Goal: Information Seeking & Learning: Learn about a topic

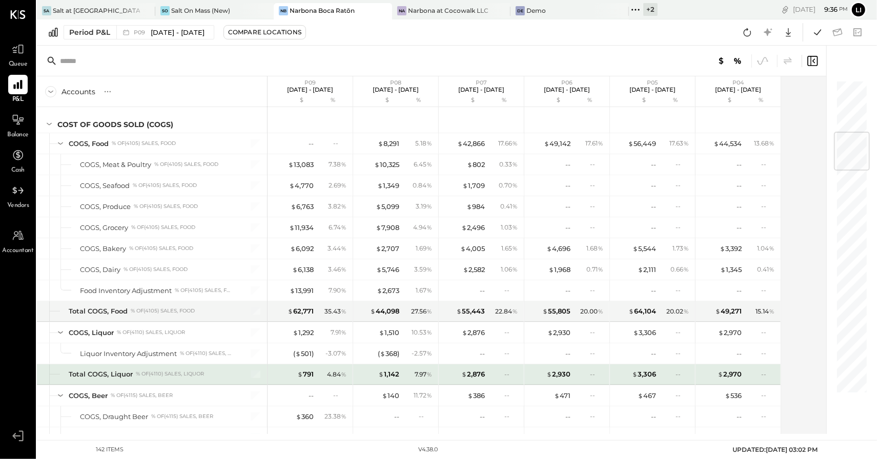
scroll to position [436, 0]
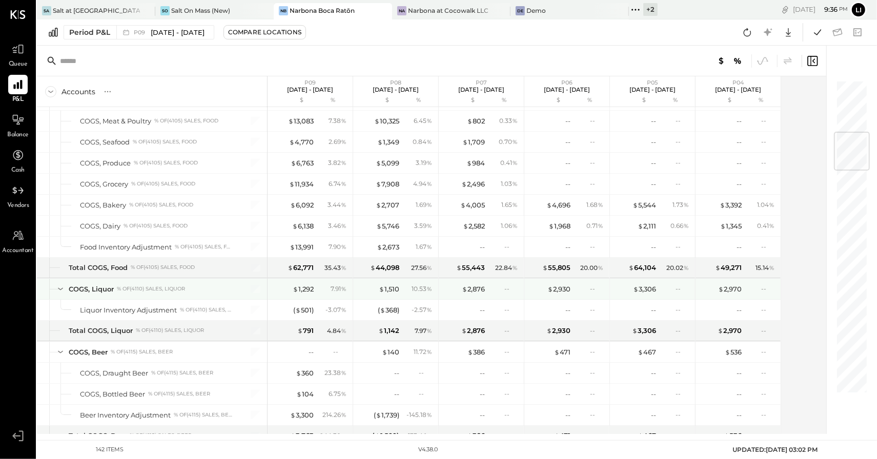
click at [60, 283] on icon at bounding box center [60, 288] width 11 height 11
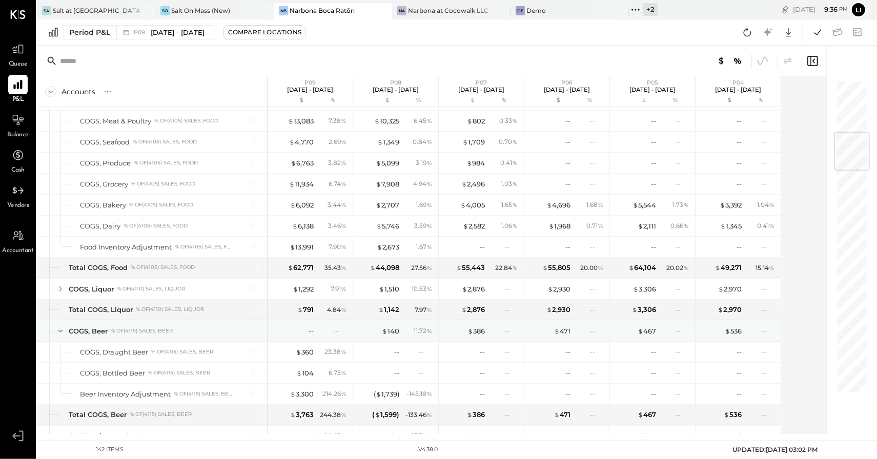
click at [59, 325] on icon at bounding box center [60, 330] width 11 height 11
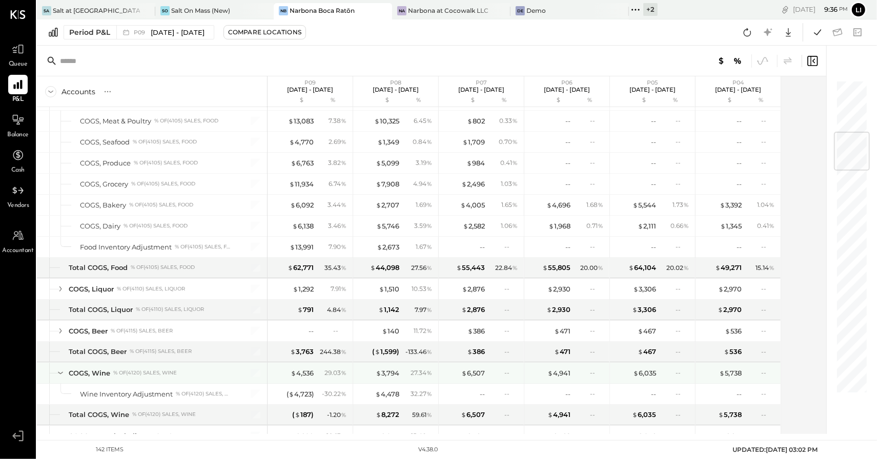
click at [57, 367] on icon at bounding box center [60, 372] width 11 height 11
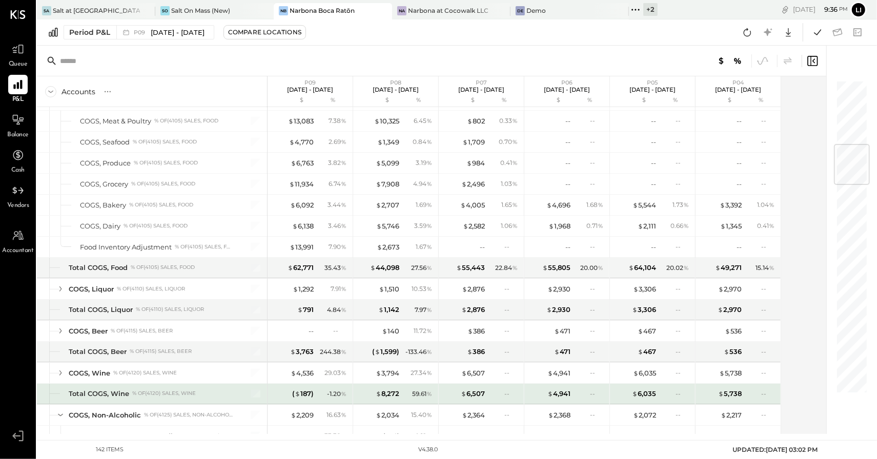
scroll to position [521, 0]
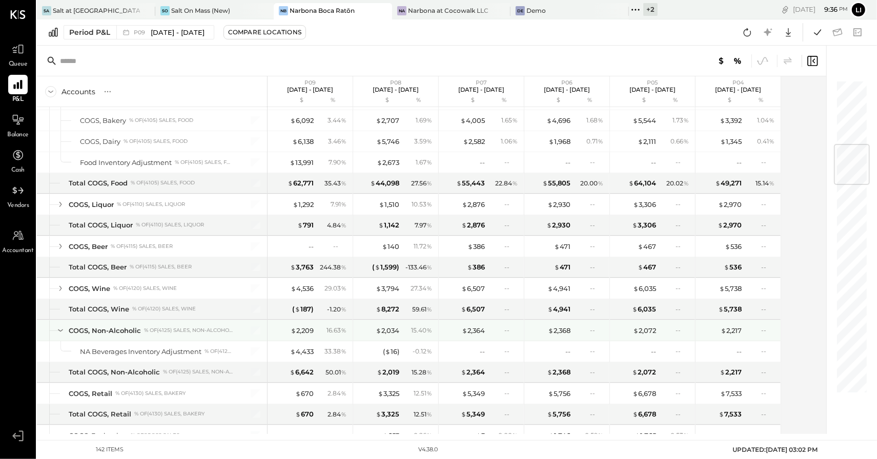
click at [58, 330] on icon at bounding box center [60, 331] width 5 height 3
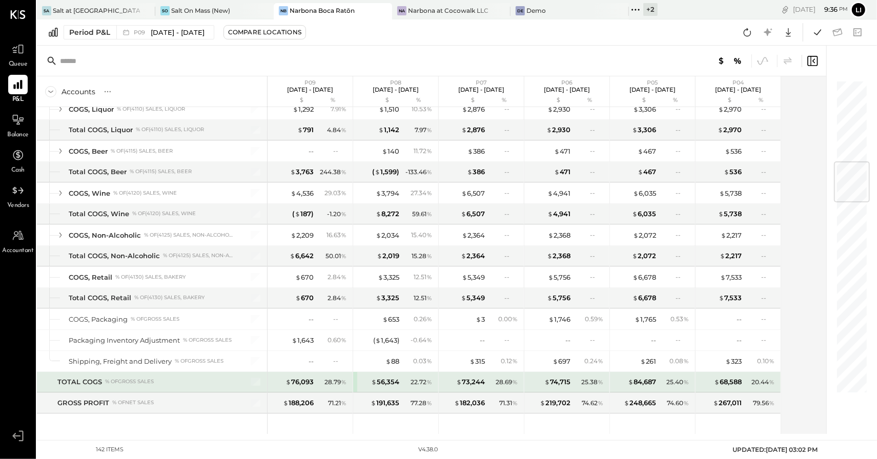
scroll to position [654, 0]
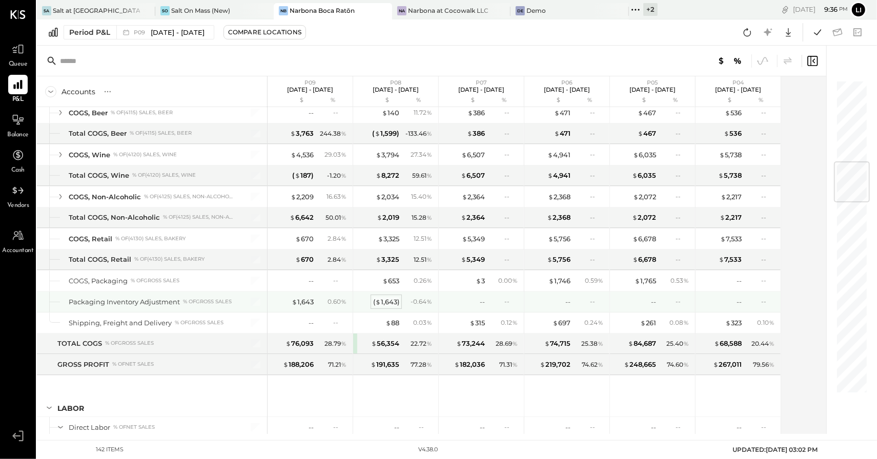
click at [385, 297] on div "( $ 1,643 )" at bounding box center [386, 302] width 26 height 10
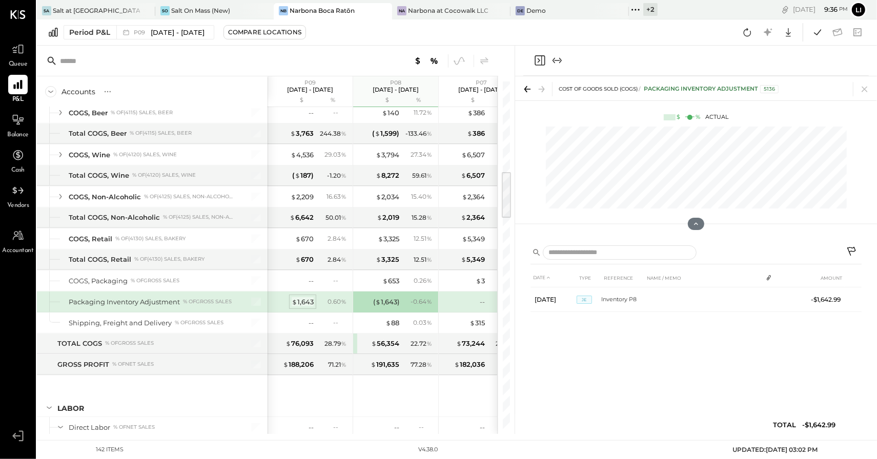
click at [302, 297] on div "$ 1,643" at bounding box center [303, 302] width 22 height 10
click at [82, 6] on div "Salt at [GEOGRAPHIC_DATA]" at bounding box center [96, 10] width 87 height 9
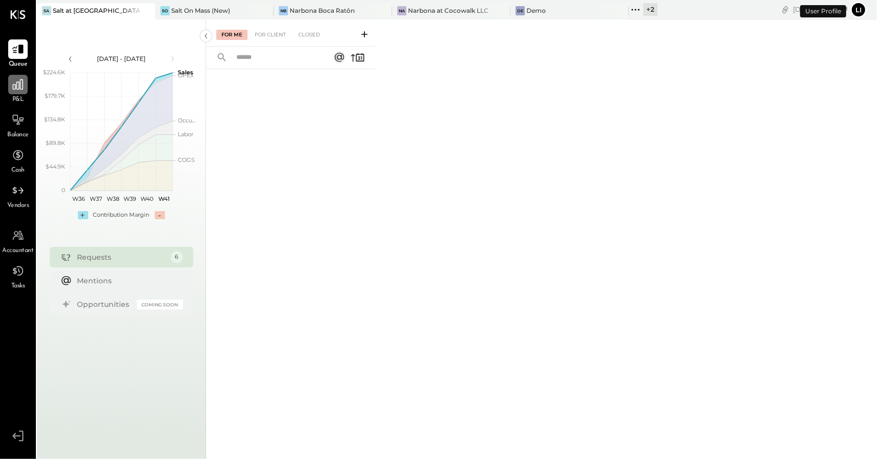
click at [23, 87] on icon at bounding box center [17, 84] width 13 height 13
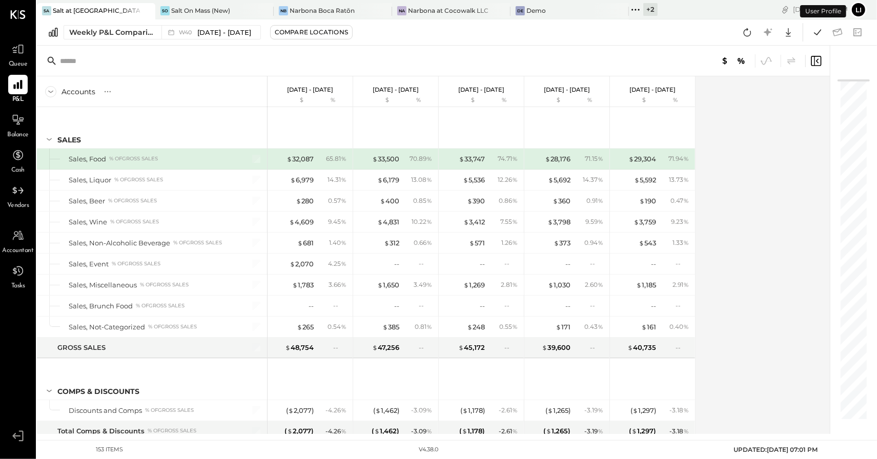
click at [97, 39] on div "Weekly P&L Comparison W40 Sep 29 - Oct 5, 2025 Compare Locations" at bounding box center [199, 32] width 305 height 14
click at [91, 33] on div "Weekly P&L Comparison" at bounding box center [112, 32] width 86 height 10
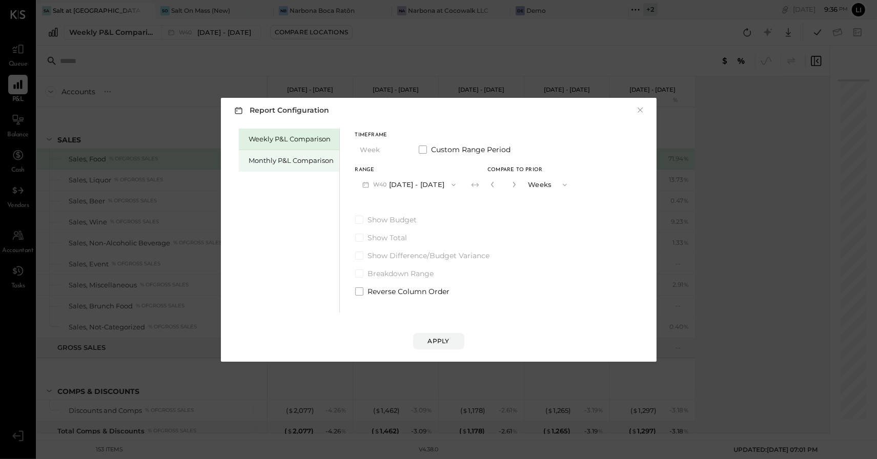
click at [268, 157] on div "Monthly P&L Comparison" at bounding box center [291, 161] width 85 height 10
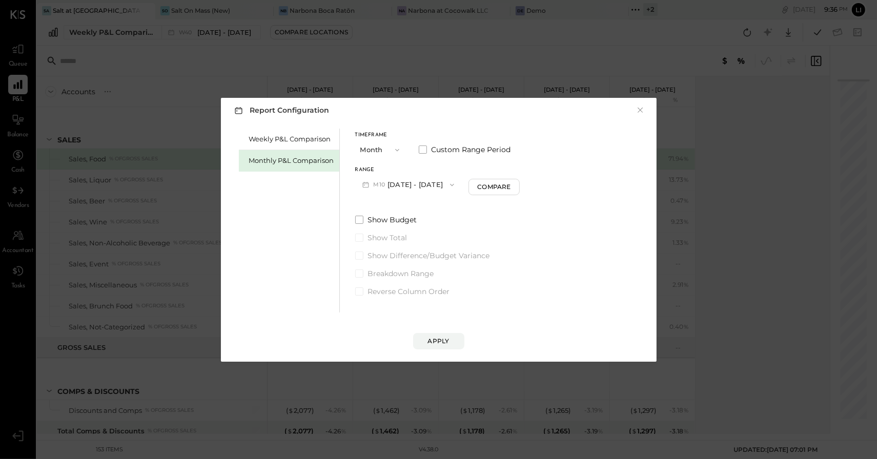
click at [433, 191] on button "M10 Oct 1 - 31, 2025" at bounding box center [408, 184] width 107 height 19
click at [397, 203] on span "Sep 1 - 30, 2025" at bounding box center [404, 207] width 49 height 9
click at [502, 182] on div "Compare" at bounding box center [495, 186] width 33 height 9
click at [511, 187] on icon "button" at bounding box center [514, 184] width 6 height 6
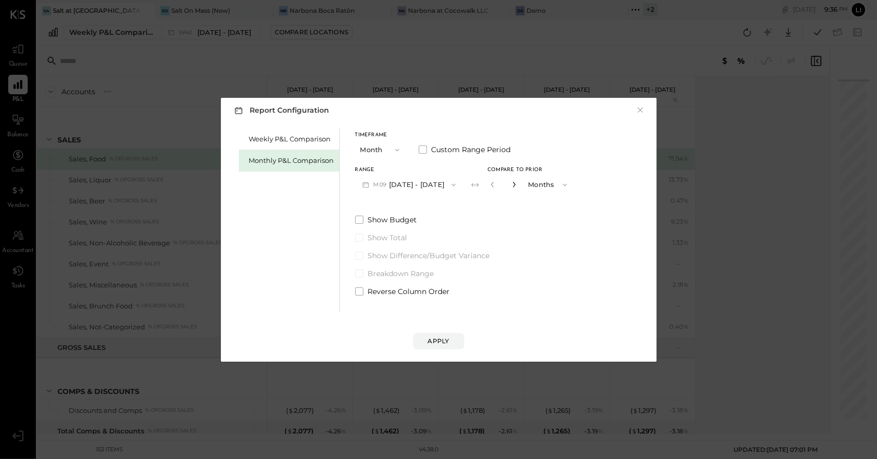
click at [511, 187] on icon "button" at bounding box center [514, 184] width 6 height 6
type input "*"
click at [440, 339] on div "Apply" at bounding box center [439, 341] width 22 height 9
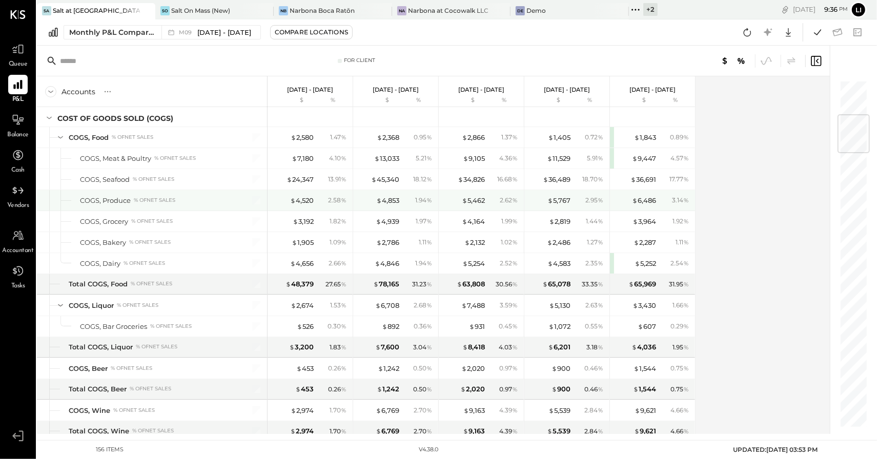
scroll to position [292, 0]
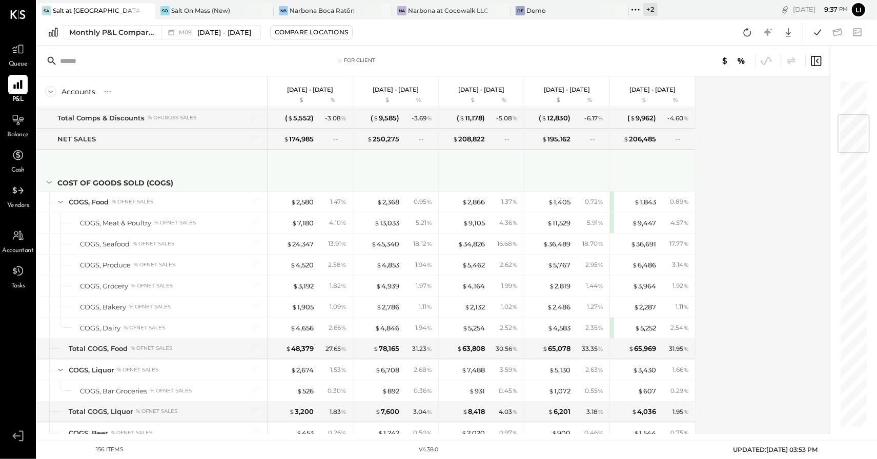
click at [47, 180] on icon at bounding box center [49, 182] width 11 height 11
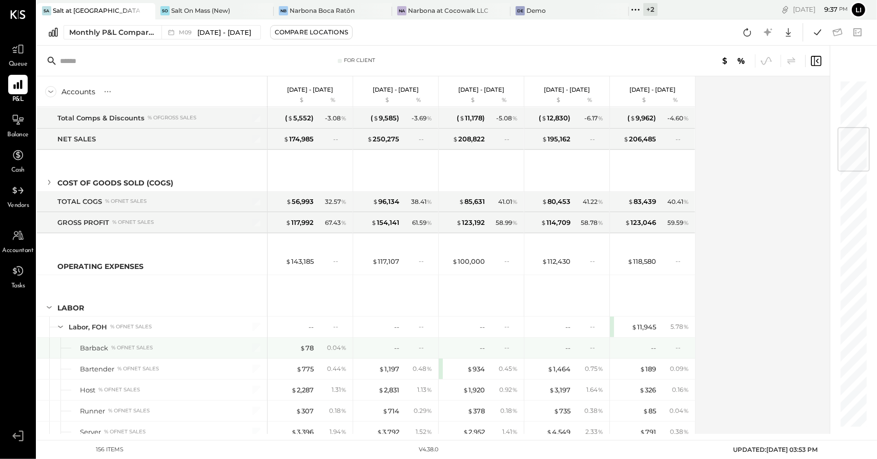
scroll to position [347, 0]
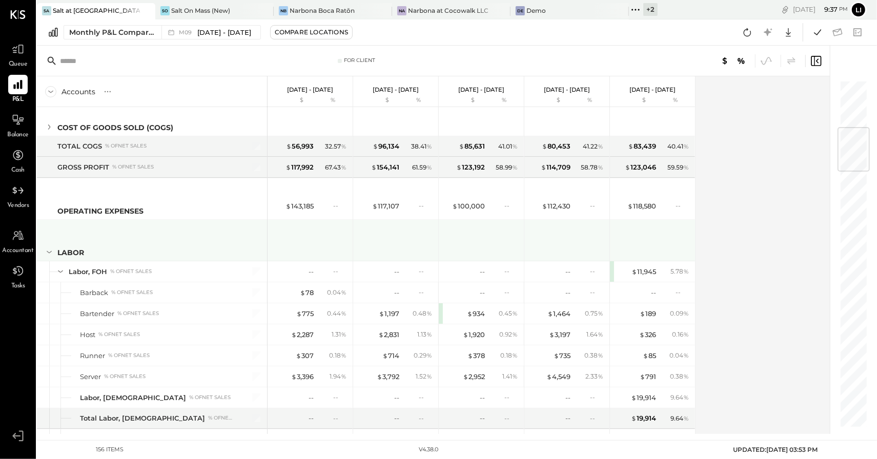
click at [51, 247] on icon at bounding box center [49, 252] width 11 height 11
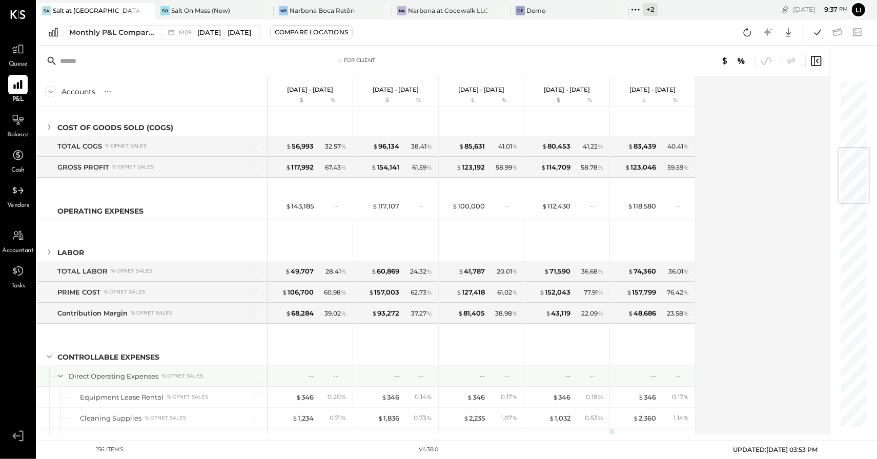
scroll to position [392, 0]
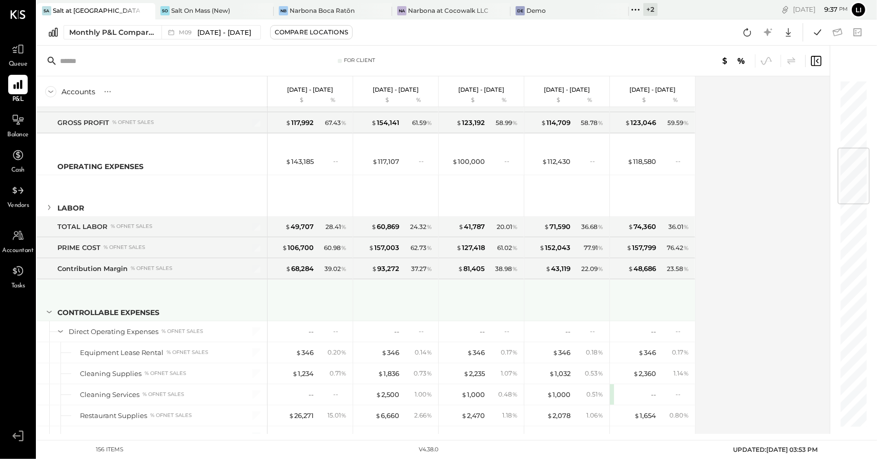
click at [48, 306] on icon at bounding box center [49, 311] width 11 height 11
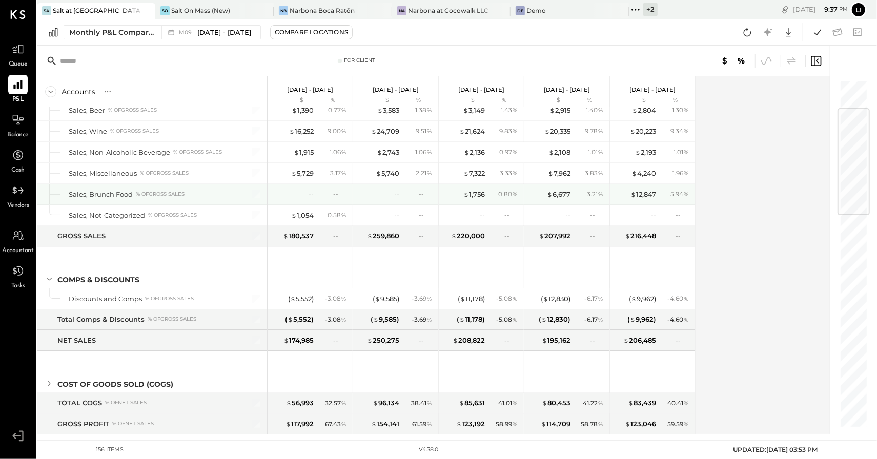
scroll to position [88, 0]
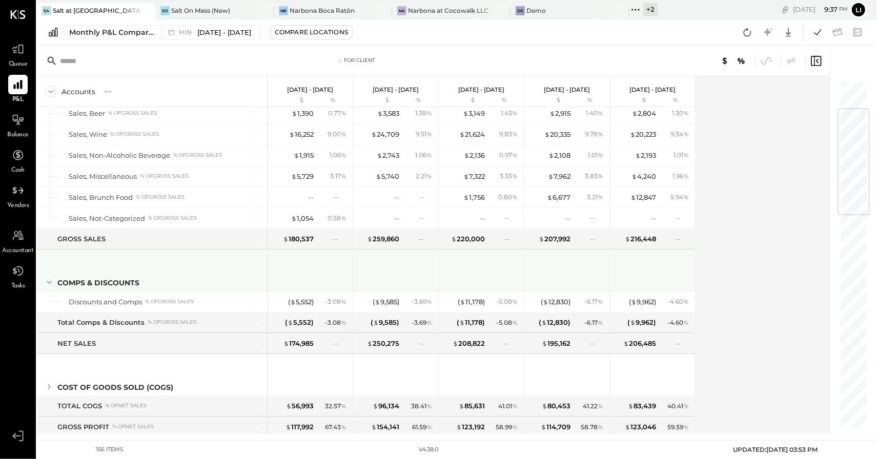
click at [47, 279] on icon at bounding box center [49, 282] width 11 height 11
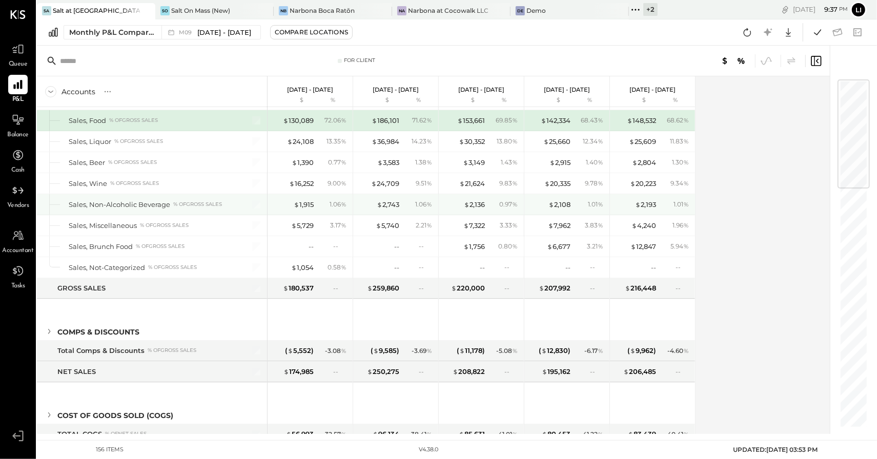
scroll to position [0, 0]
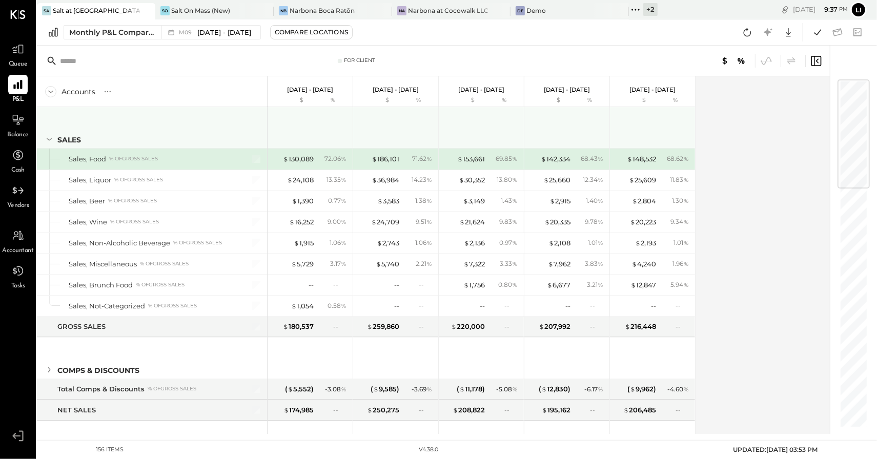
click at [49, 140] on icon at bounding box center [49, 139] width 11 height 11
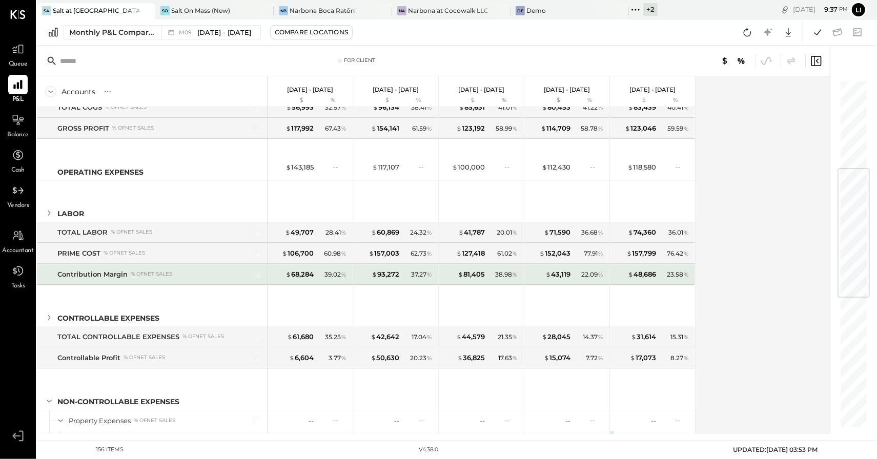
scroll to position [223, 0]
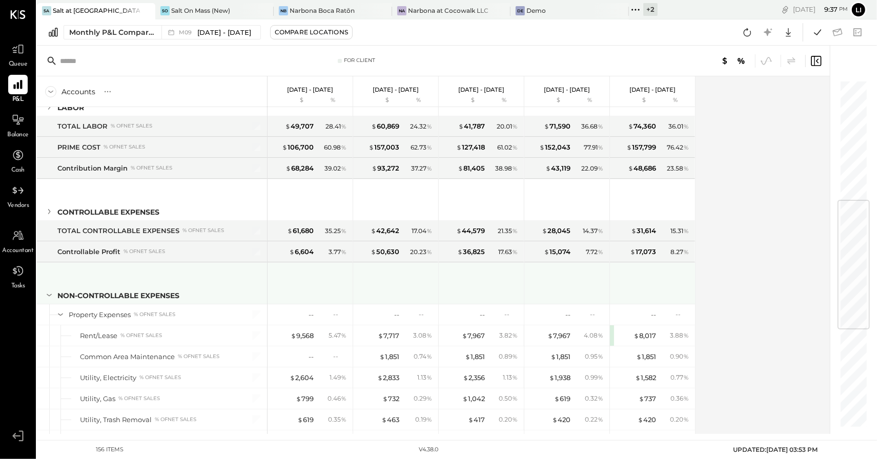
click at [48, 294] on icon at bounding box center [49, 295] width 5 height 3
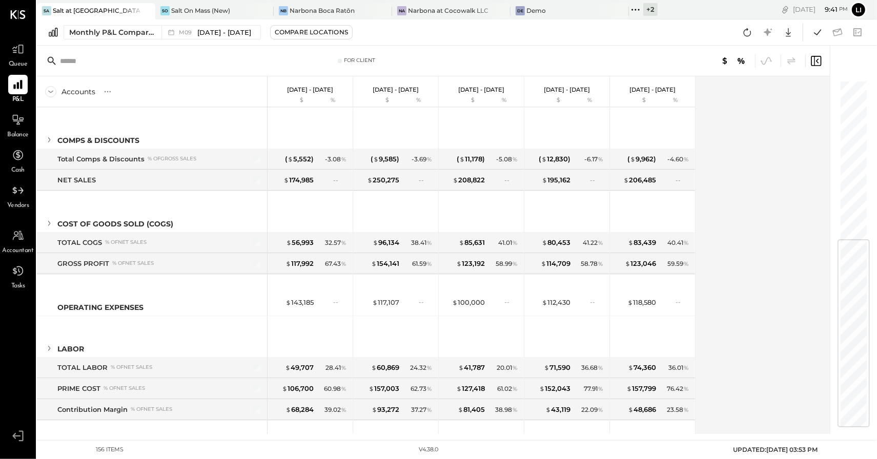
scroll to position [279, 0]
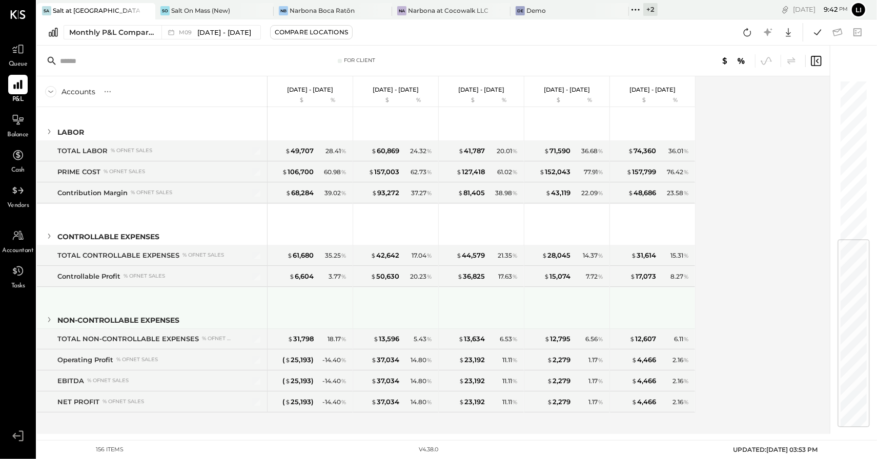
click at [52, 314] on icon at bounding box center [49, 319] width 11 height 11
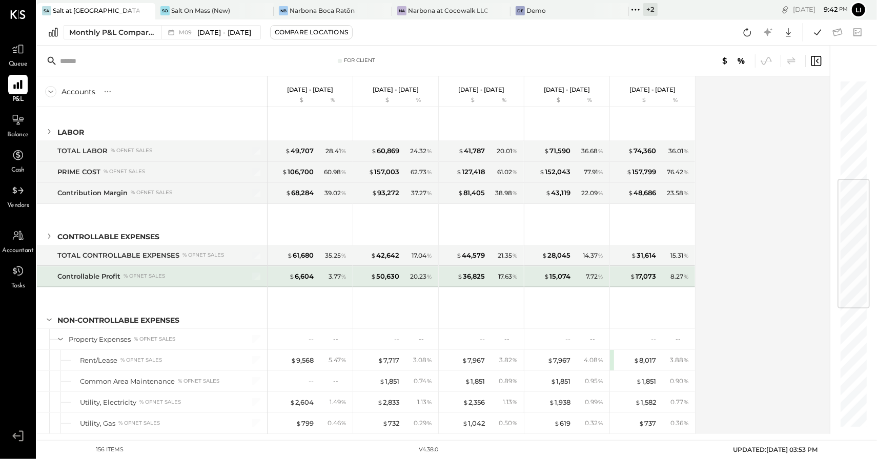
scroll to position [250, 0]
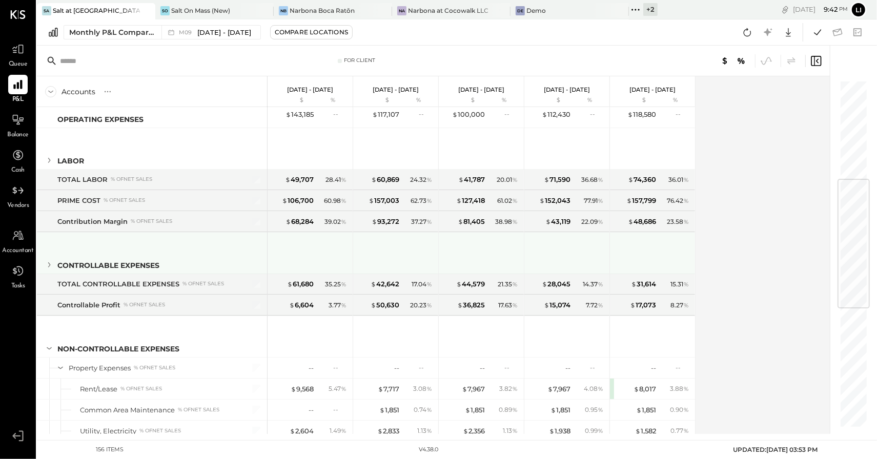
click at [53, 264] on icon at bounding box center [49, 264] width 11 height 11
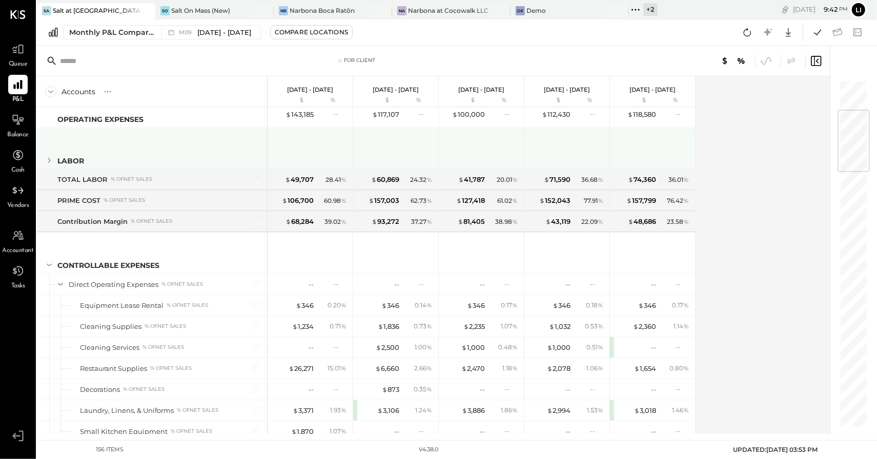
scroll to position [156, 0]
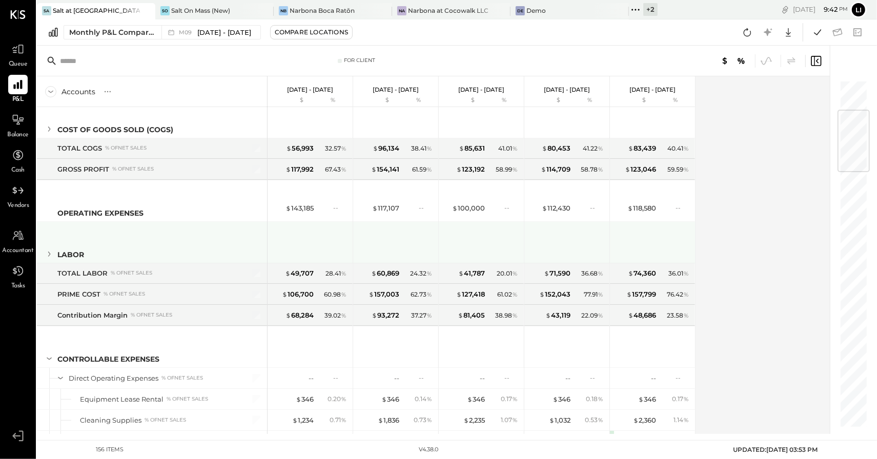
click at [46, 253] on icon at bounding box center [49, 254] width 11 height 11
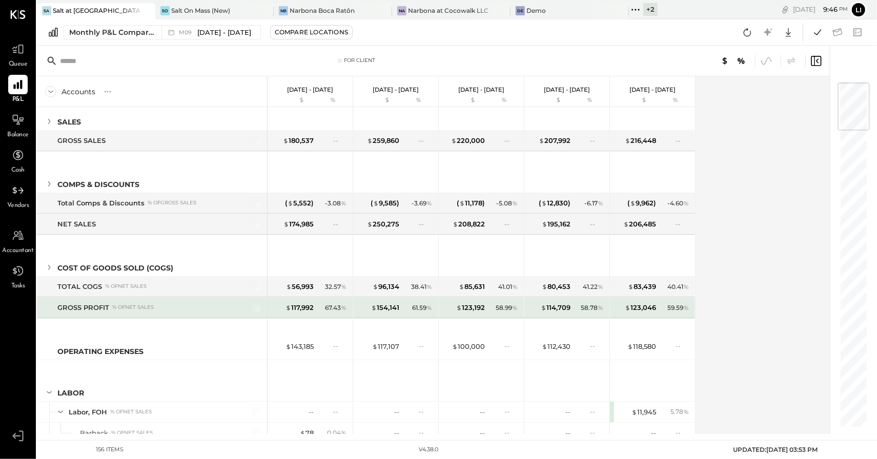
scroll to position [21, 0]
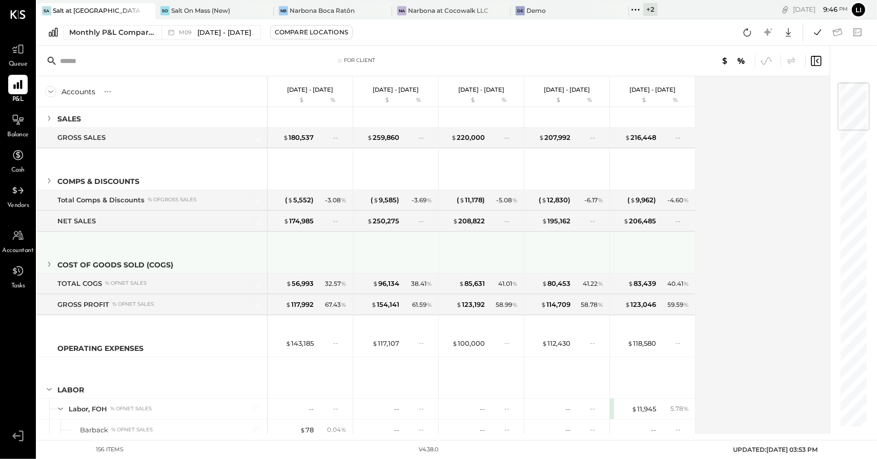
click at [52, 261] on icon at bounding box center [49, 264] width 11 height 11
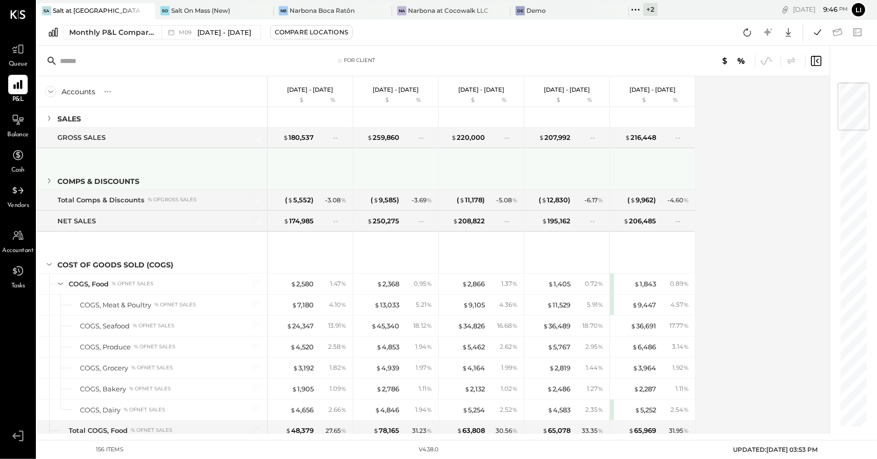
click at [51, 179] on icon at bounding box center [49, 180] width 11 height 11
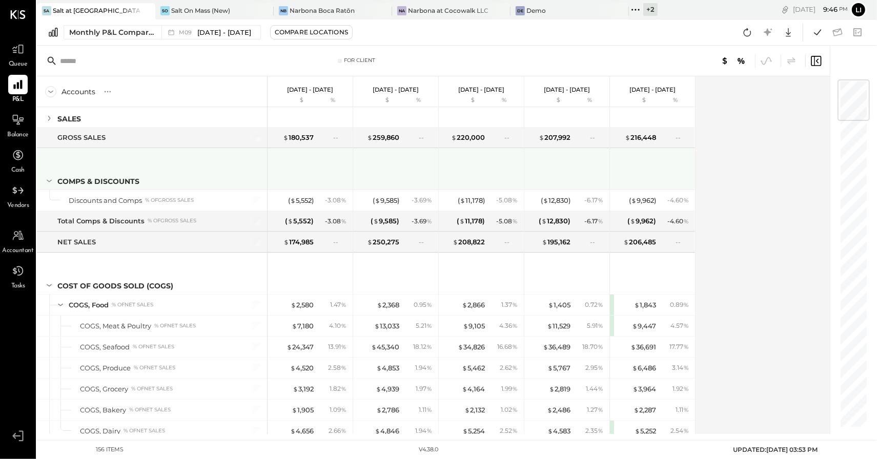
scroll to position [0, 0]
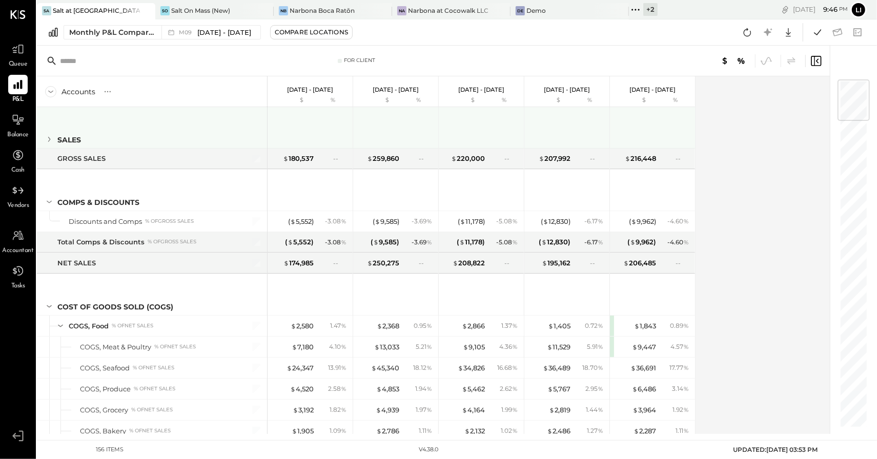
click at [53, 139] on icon at bounding box center [49, 139] width 11 height 11
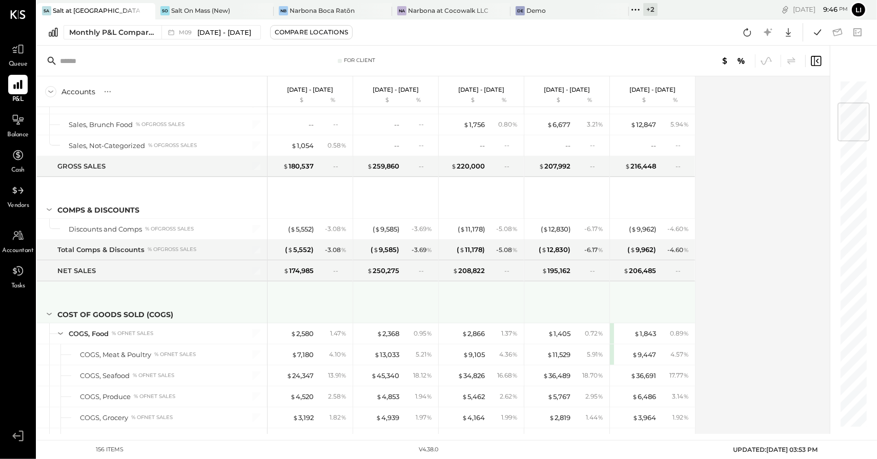
scroll to position [195, 0]
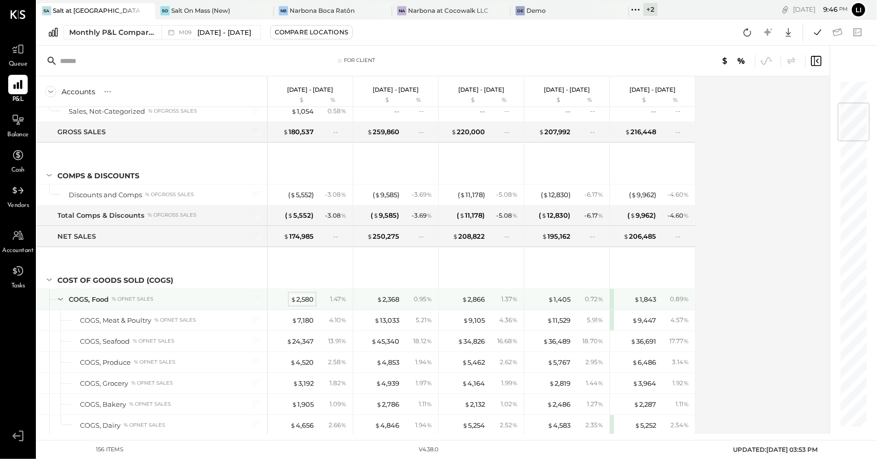
click at [302, 297] on div "$ 2,580" at bounding box center [302, 300] width 23 height 10
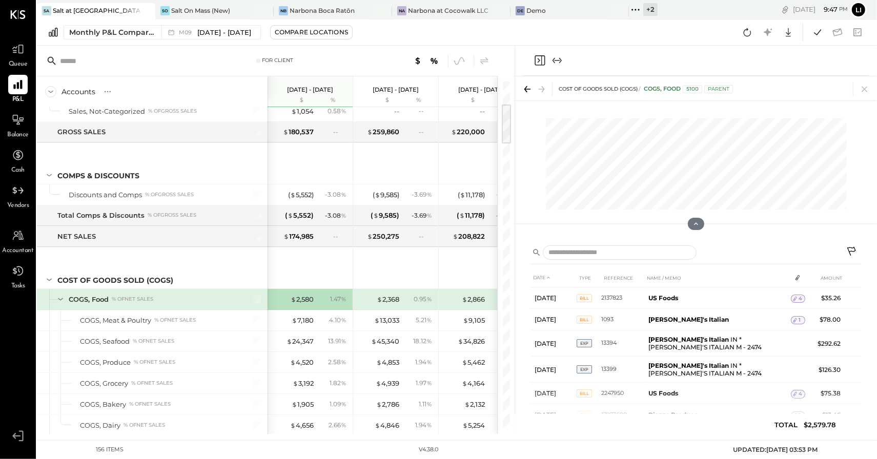
click at [540, 65] on icon "Close panel" at bounding box center [540, 60] width 10 height 10
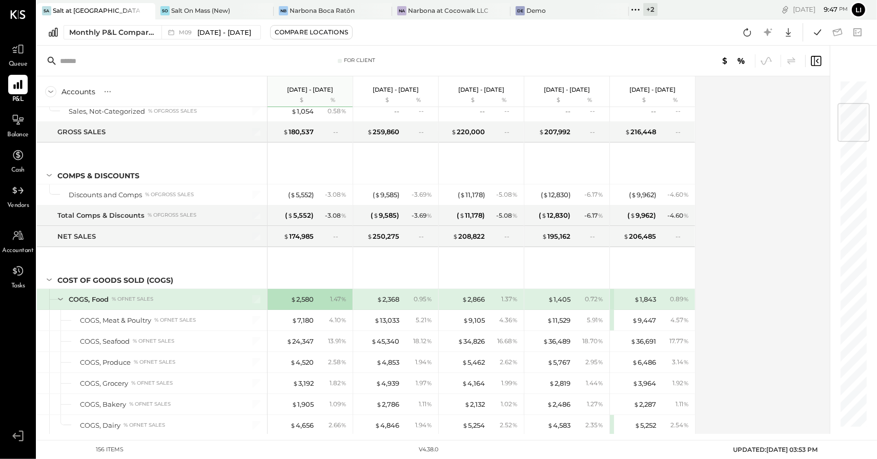
scroll to position [205, 0]
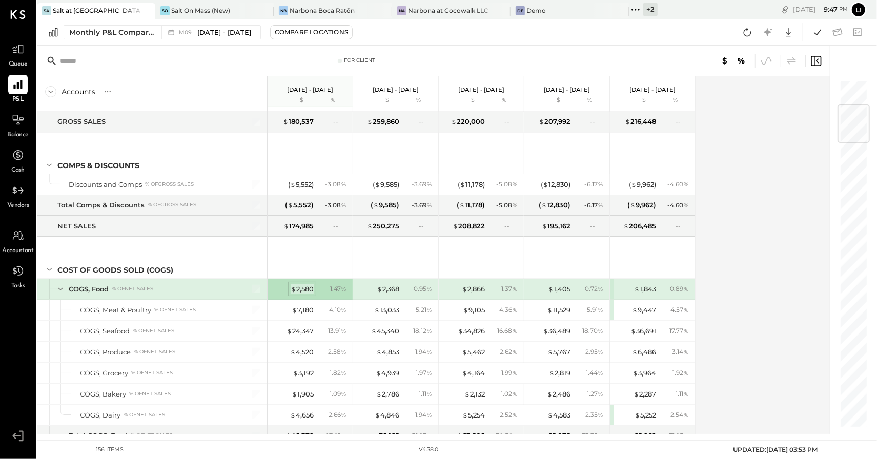
click at [309, 284] on div "$ 2,580" at bounding box center [302, 289] width 23 height 10
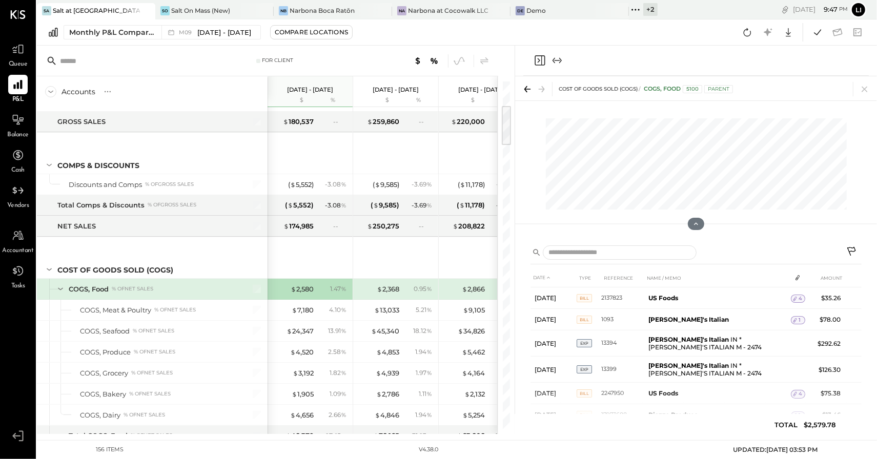
click at [537, 64] on icon "Close panel" at bounding box center [540, 60] width 12 height 12
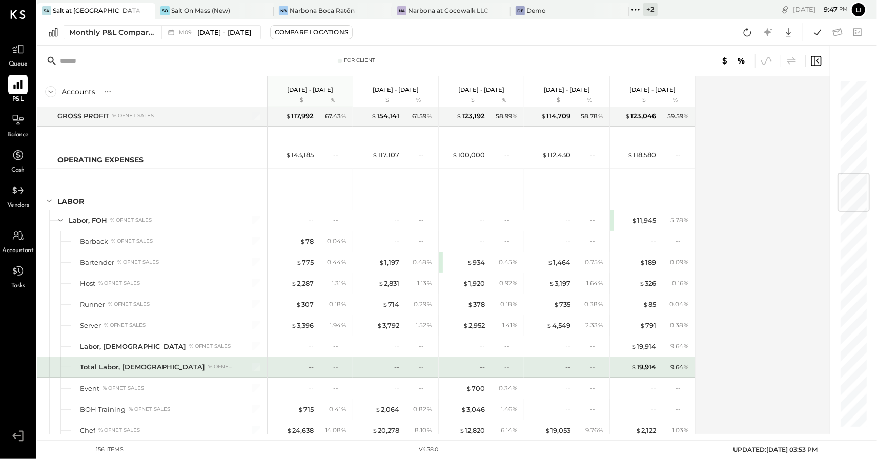
scroll to position [782, 0]
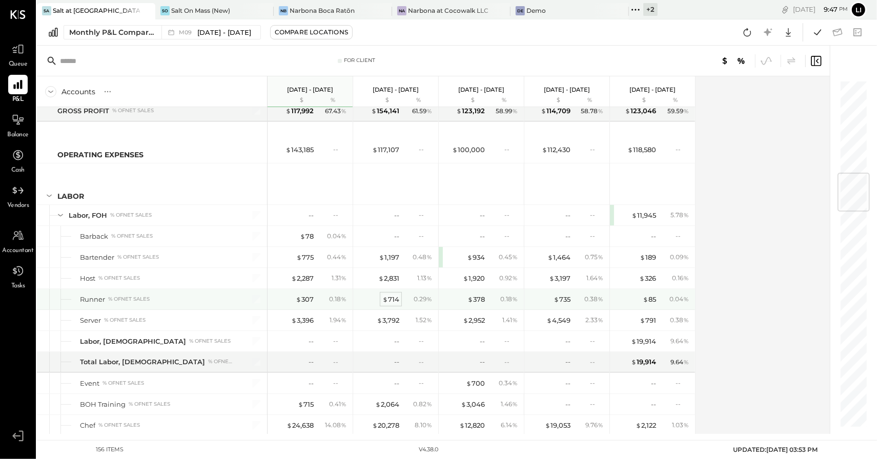
click at [392, 295] on div "$ 714" at bounding box center [390, 300] width 17 height 10
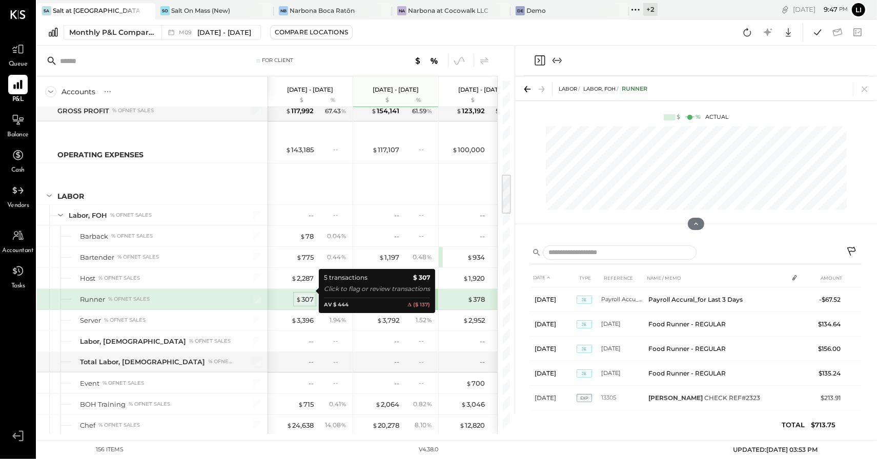
click at [304, 295] on div "$ 307" at bounding box center [305, 300] width 18 height 10
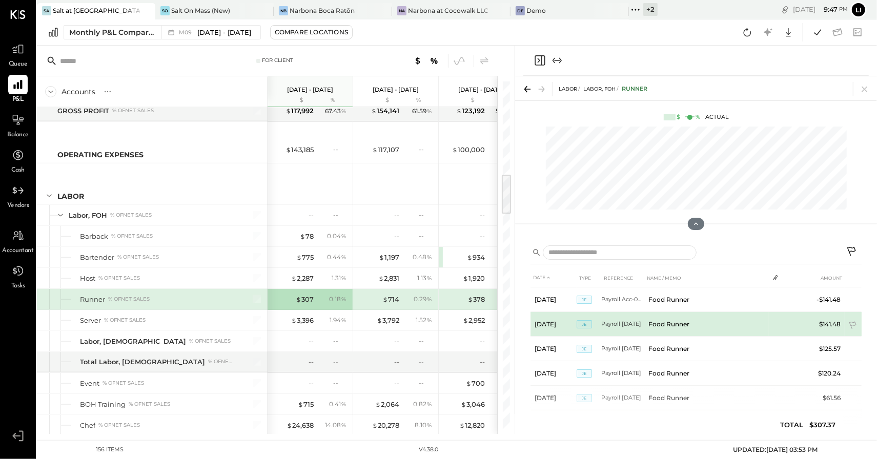
scroll to position [11, 0]
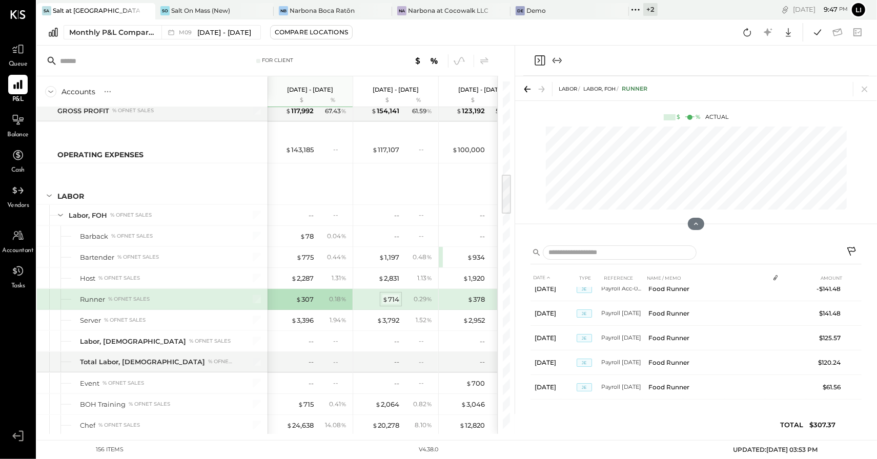
click at [391, 295] on div "$ 714" at bounding box center [390, 300] width 17 height 10
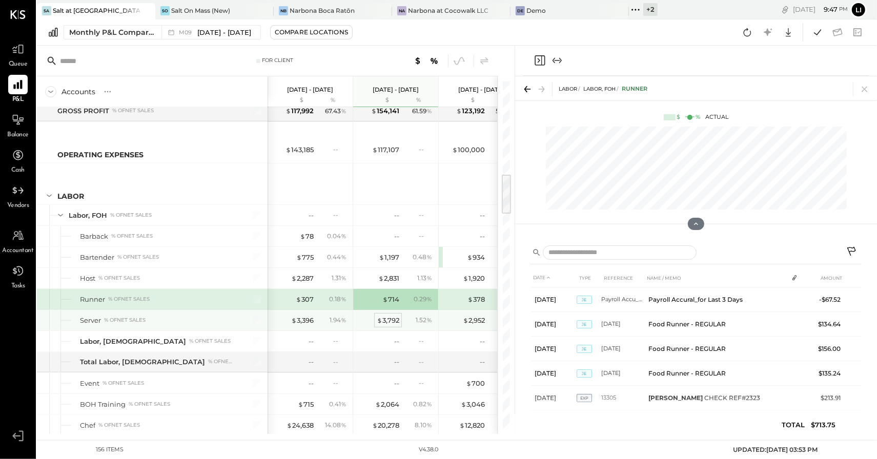
click at [391, 316] on div "$ 3,792" at bounding box center [388, 321] width 23 height 10
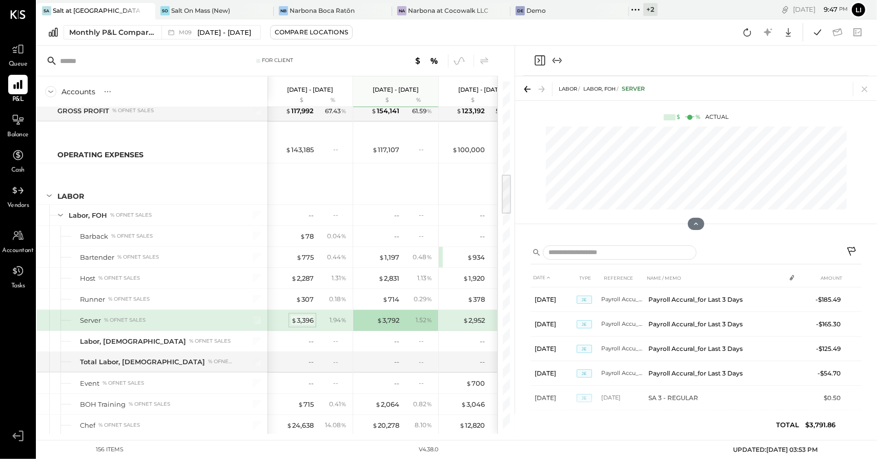
click at [302, 316] on div "$ 3,396" at bounding box center [302, 321] width 23 height 10
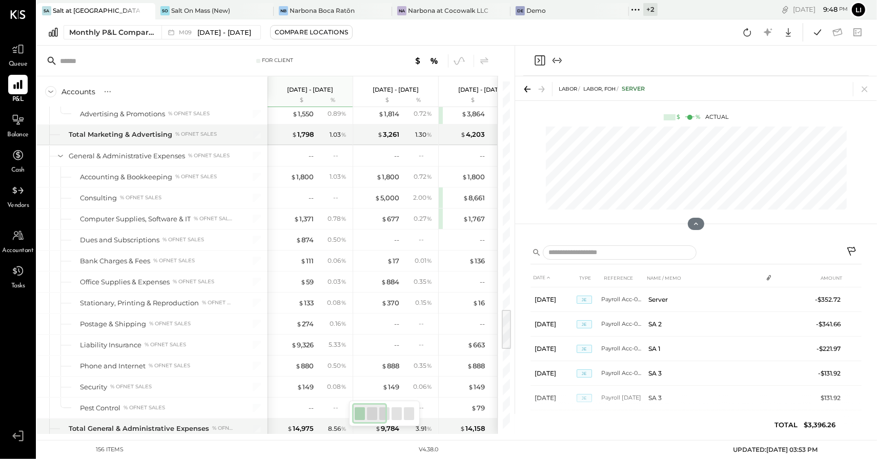
scroll to position [1920, 0]
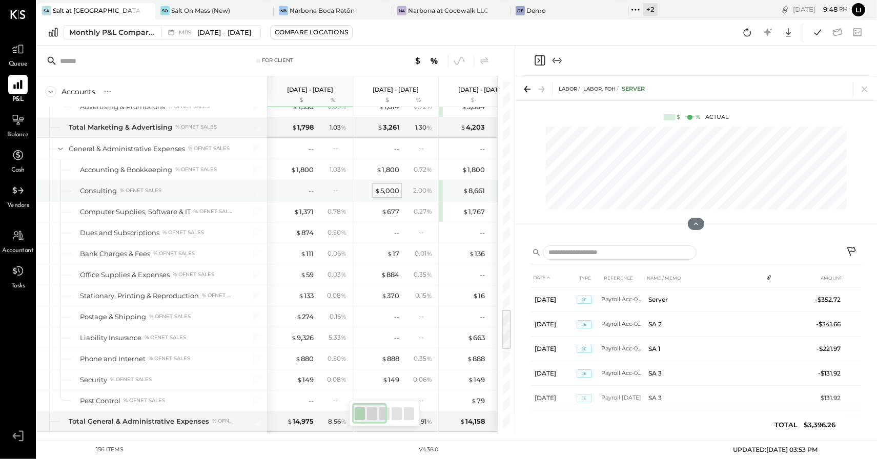
click at [392, 186] on div "$ 5,000" at bounding box center [387, 191] width 25 height 10
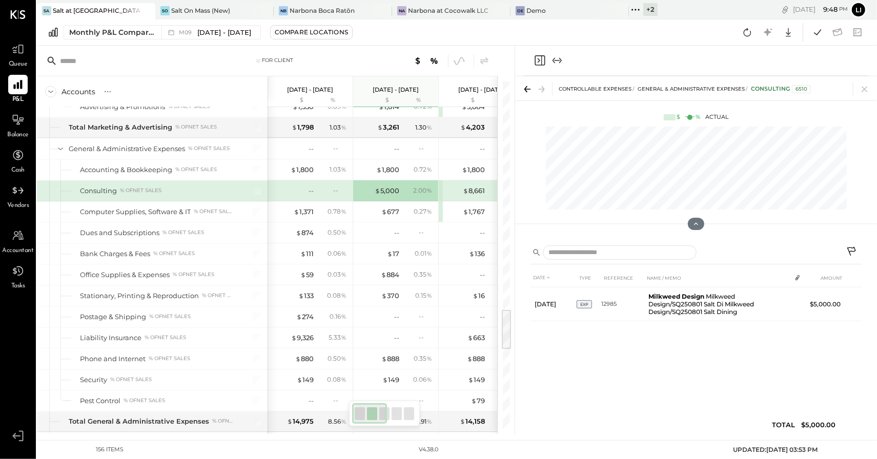
click at [461, 186] on div "$ 8,661" at bounding box center [464, 191] width 41 height 10
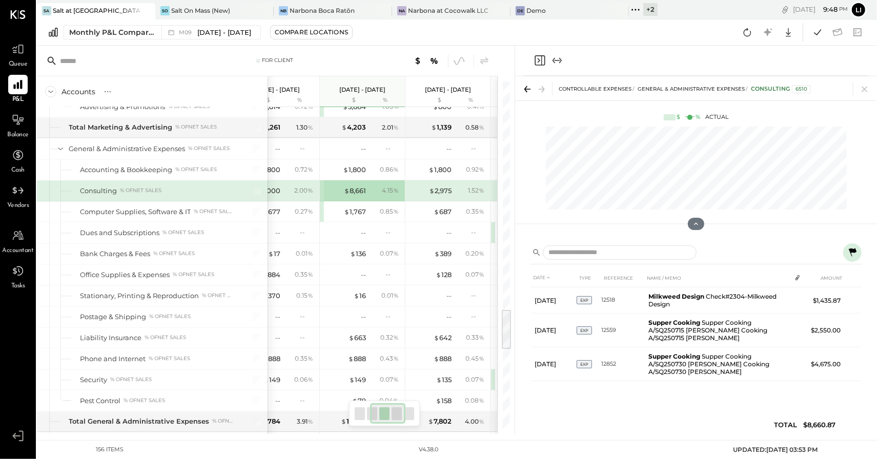
click at [443, 180] on div "$ 2,975 1.52 %" at bounding box center [449, 190] width 77 height 21
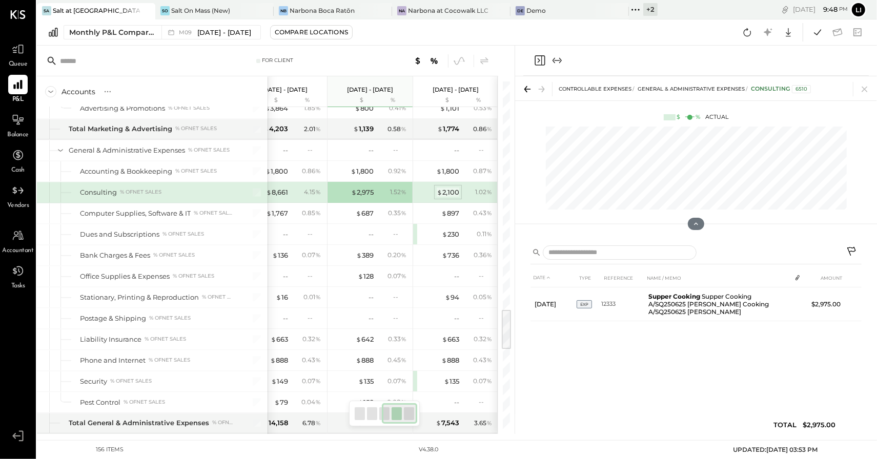
click at [457, 188] on div "$ 2,100" at bounding box center [448, 193] width 23 height 10
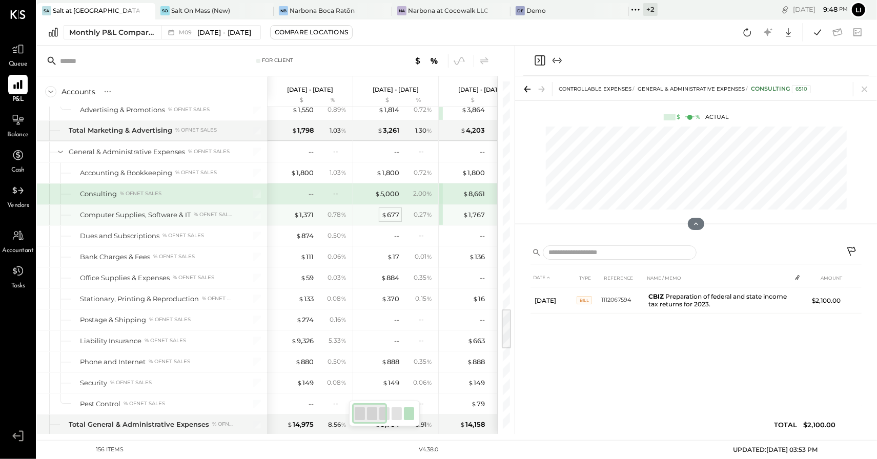
click at [383, 211] on span "$" at bounding box center [384, 215] width 6 height 8
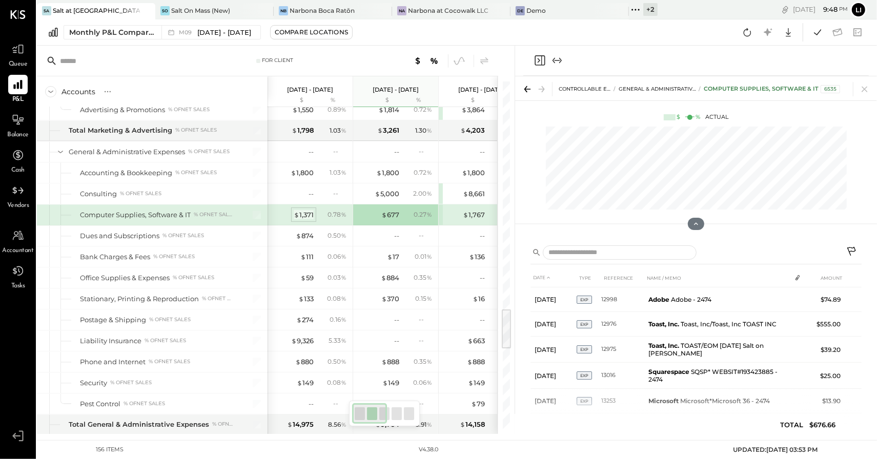
click at [302, 210] on div "$ 1,371" at bounding box center [304, 215] width 20 height 10
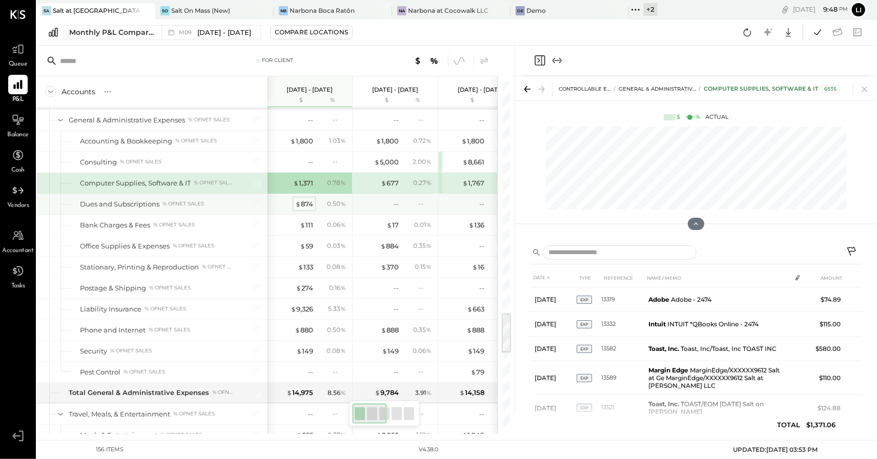
click at [303, 199] on div "$ 874" at bounding box center [304, 204] width 18 height 10
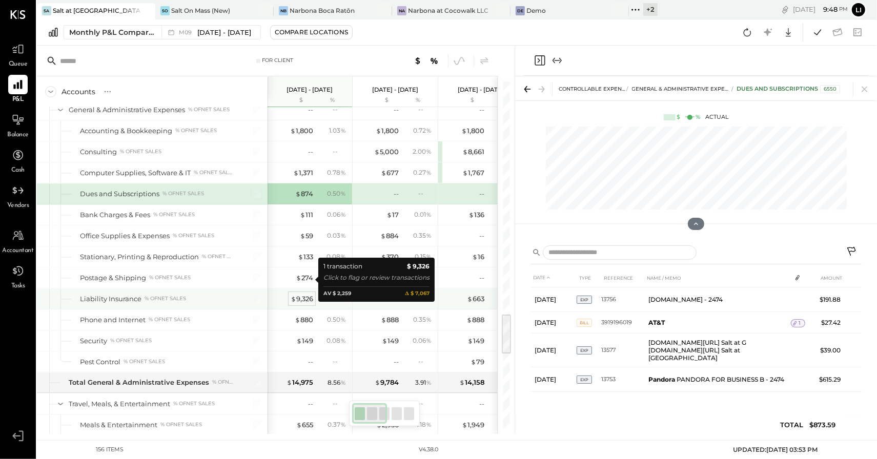
click at [301, 294] on div "$ 9,326" at bounding box center [302, 299] width 23 height 10
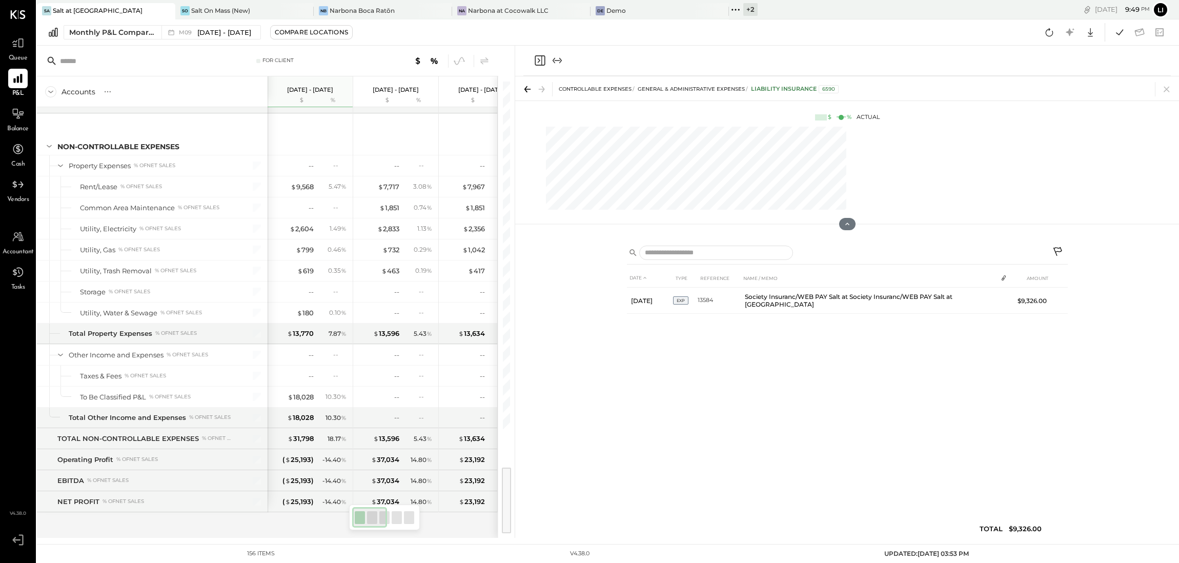
scroll to position [2528, 0]
click at [527, 59] on div at bounding box center [846, 61] width 647 height 30
click at [534, 60] on icon "Close panel" at bounding box center [540, 60] width 12 height 12
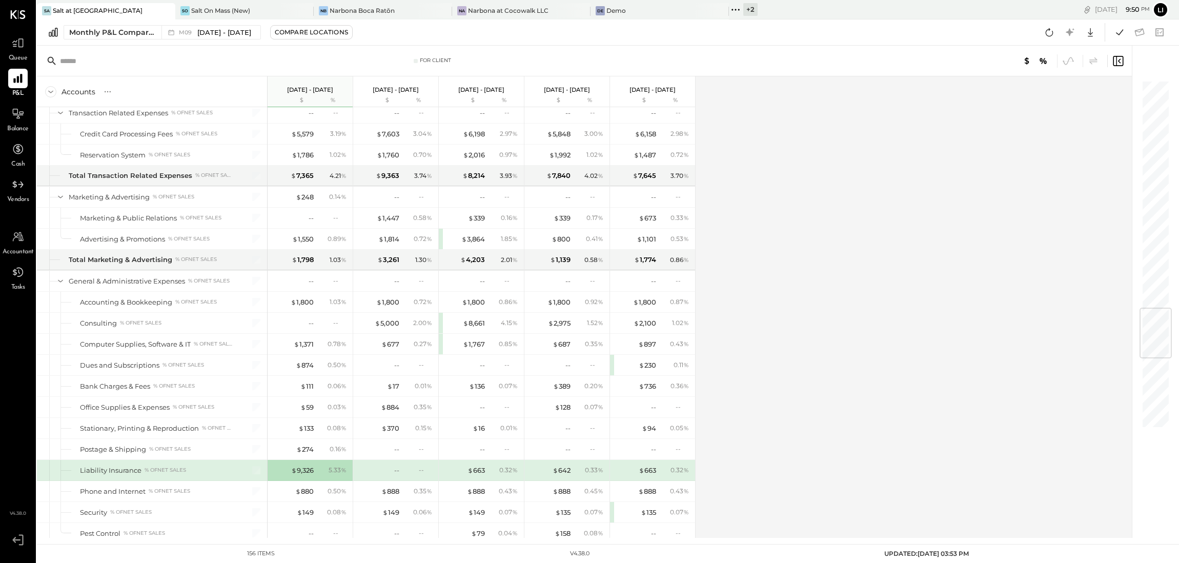
scroll to position [1938, 0]
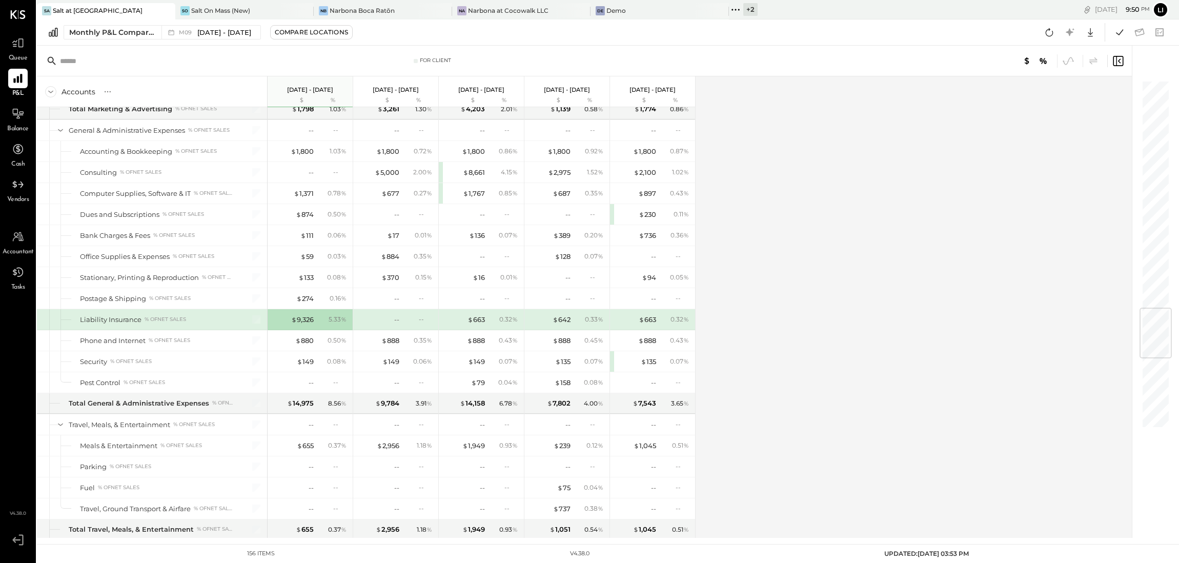
click at [304, 325] on div "$ 9,326 5.33 %" at bounding box center [311, 319] width 77 height 21
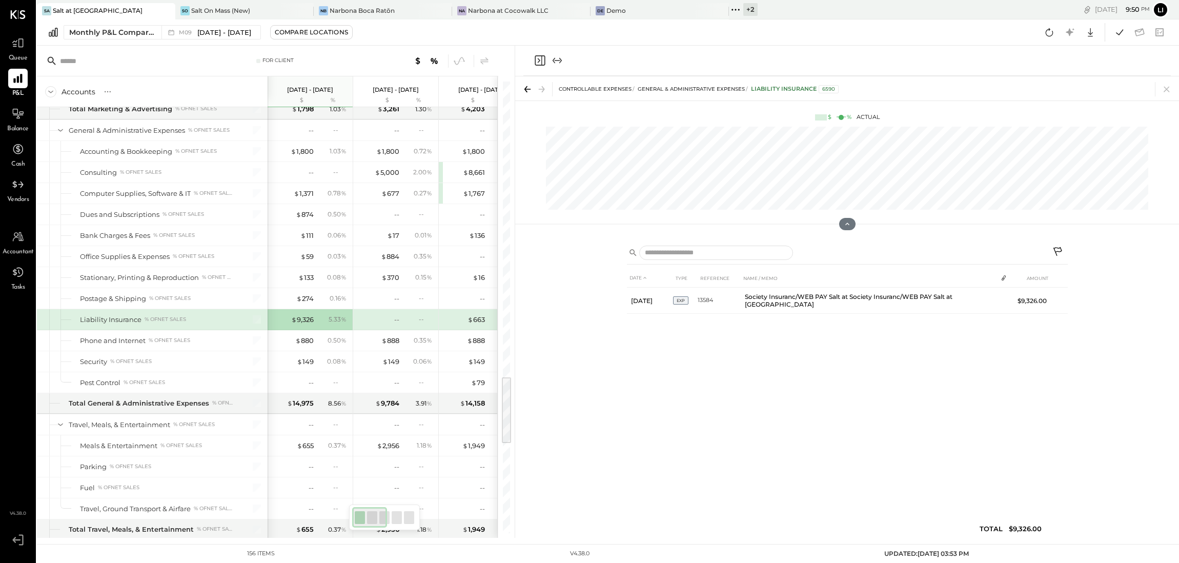
click at [727, 370] on div "DATE TYPE REFERENCE NAME / MEMO AMOUNT Sep 9, 25 EXP 13584 Society Insuranc/WEB…" at bounding box center [847, 406] width 441 height 274
click at [838, 373] on div "DATE TYPE REFERENCE NAME / MEMO AMOUNT Sep 9, 25 EXP 13584 Society Insuranc/WEB…" at bounding box center [847, 406] width 441 height 274
click at [543, 55] on icon "Close panel" at bounding box center [540, 60] width 10 height 10
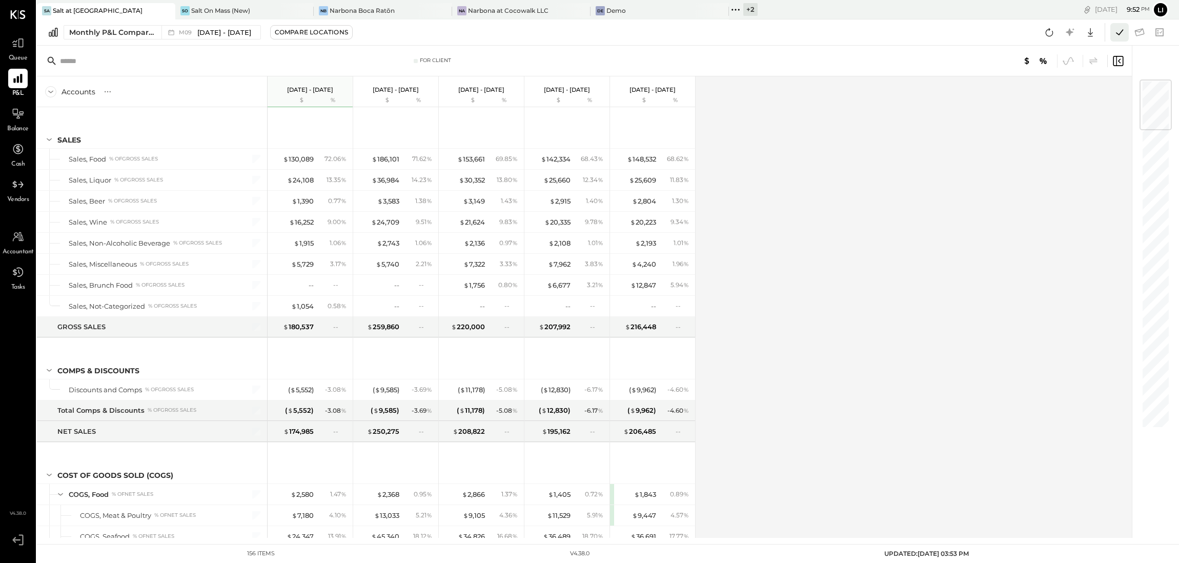
click at [876, 33] on icon at bounding box center [1119, 32] width 13 height 13
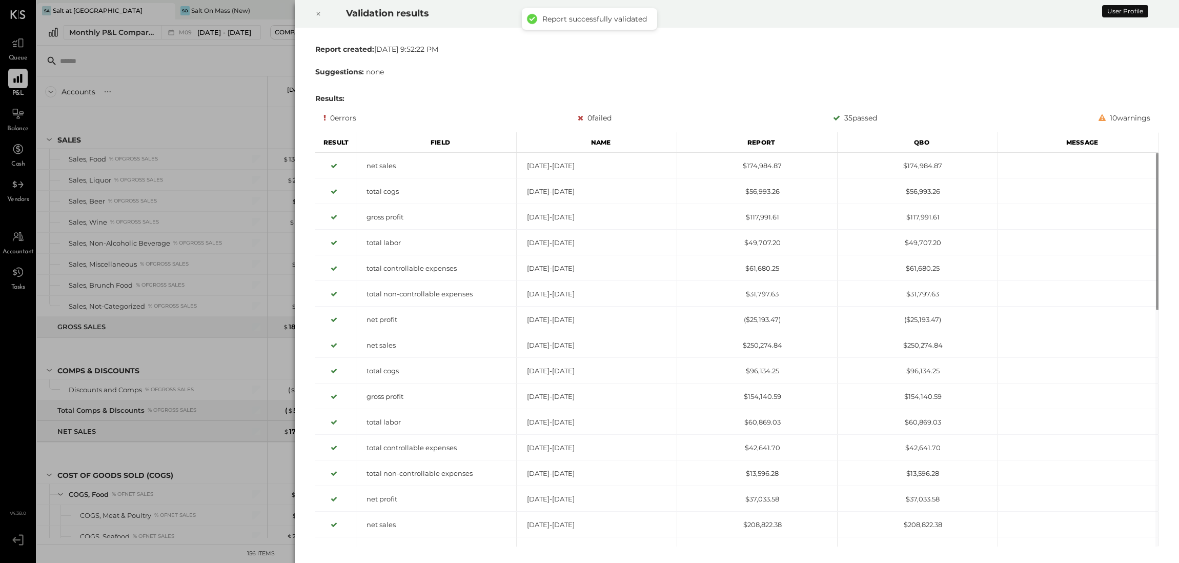
scroll to position [1937, 0]
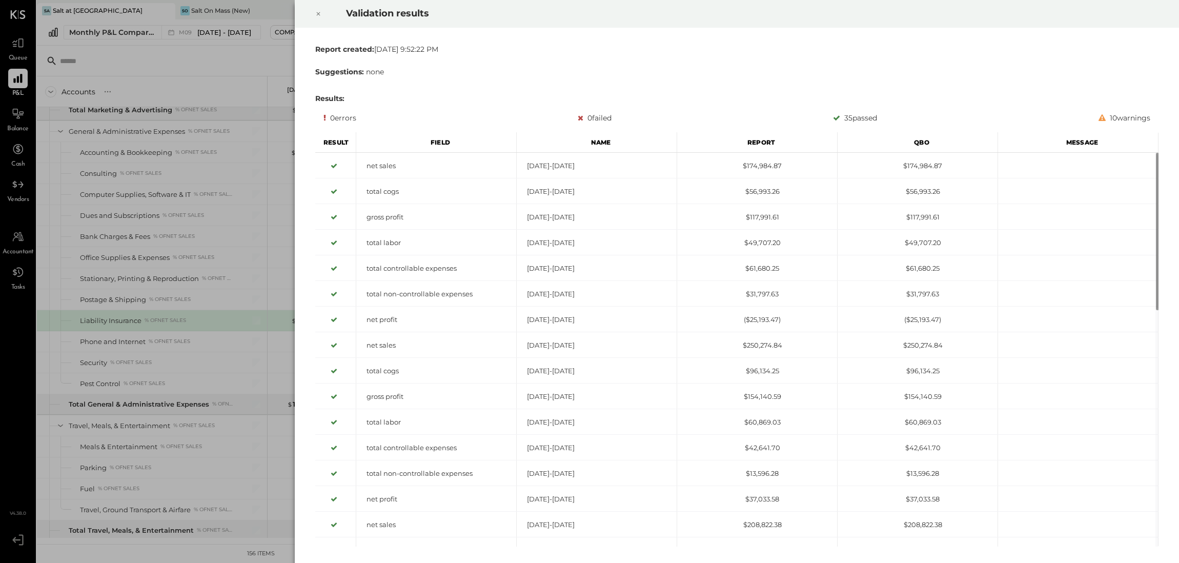
click at [323, 14] on div at bounding box center [318, 13] width 23 height 29
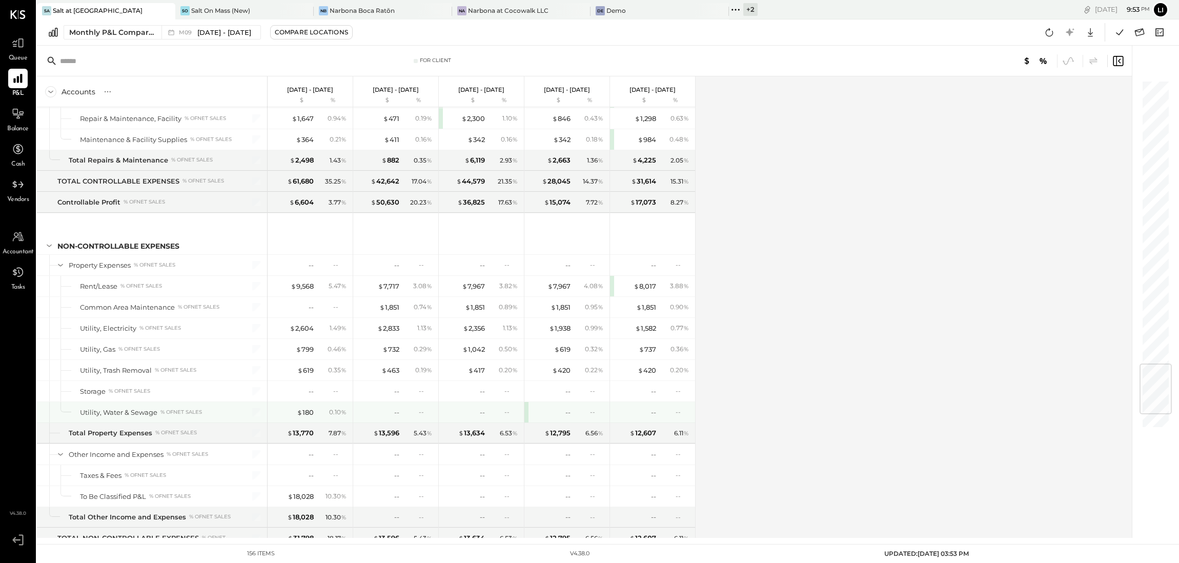
scroll to position [2416, 0]
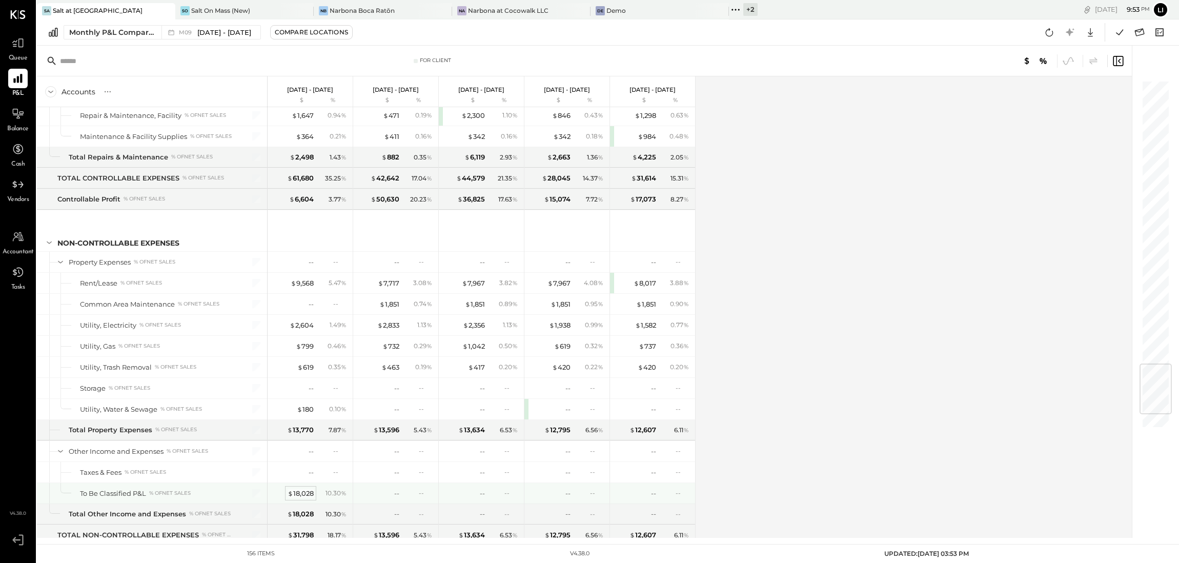
click at [309, 459] on div "$ 18,028" at bounding box center [301, 493] width 26 height 10
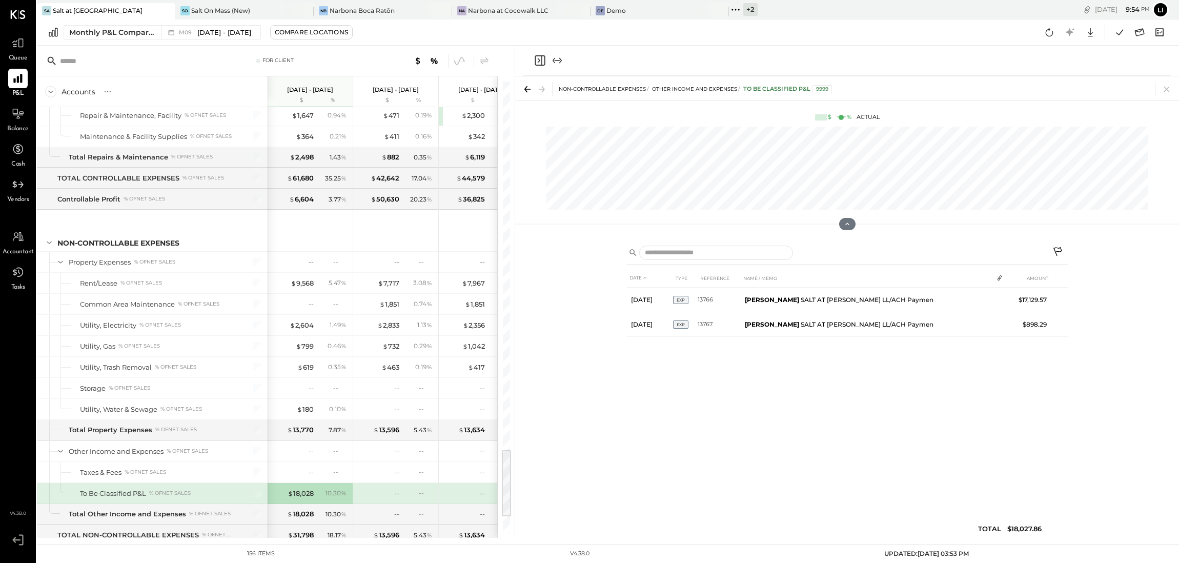
click at [540, 64] on icon "Close panel" at bounding box center [540, 60] width 12 height 12
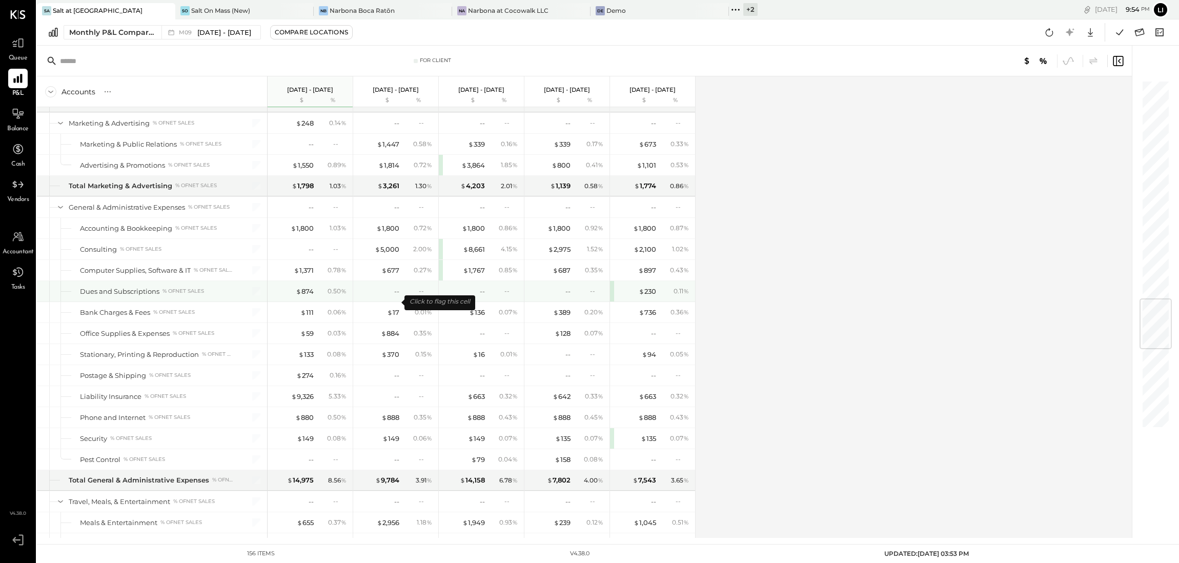
scroll to position [1852, 0]
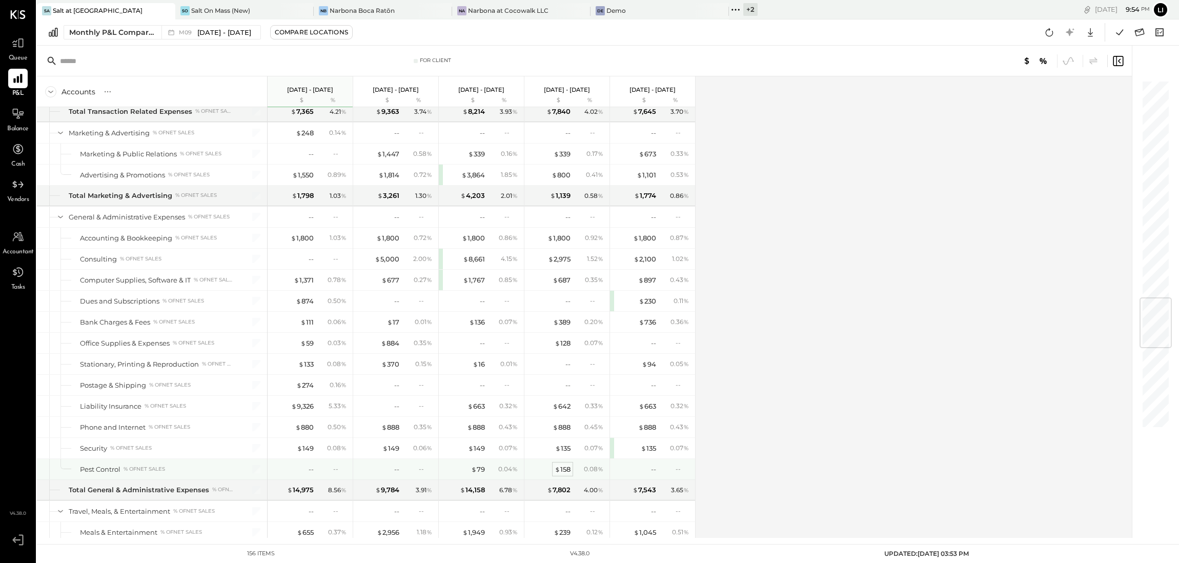
click at [564, 459] on div "$ 158" at bounding box center [563, 469] width 16 height 10
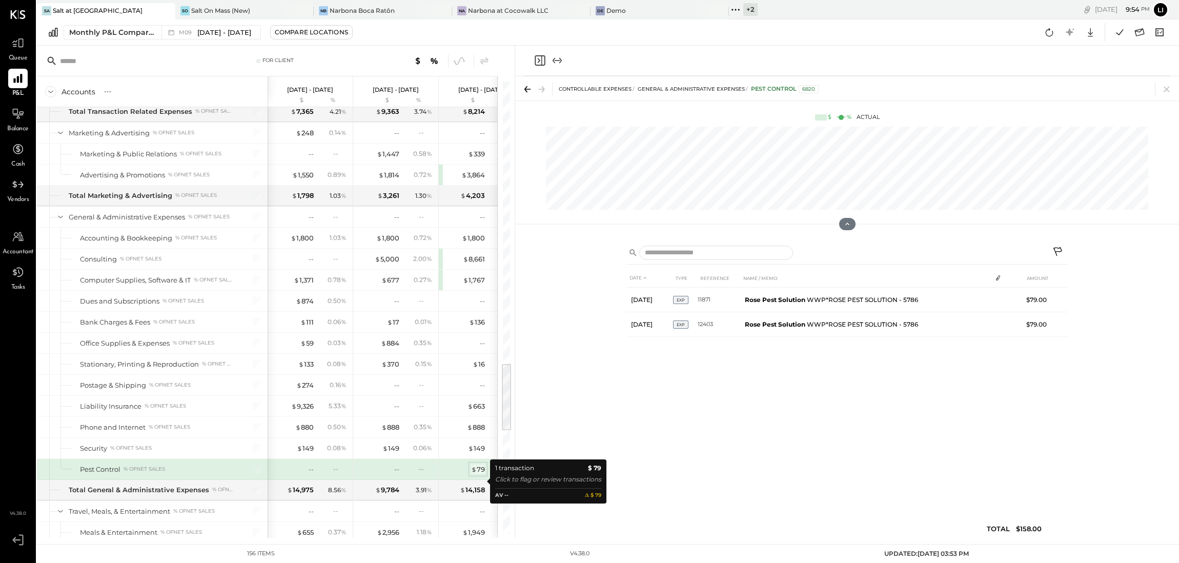
click at [480, 459] on div "$ 79" at bounding box center [478, 469] width 14 height 10
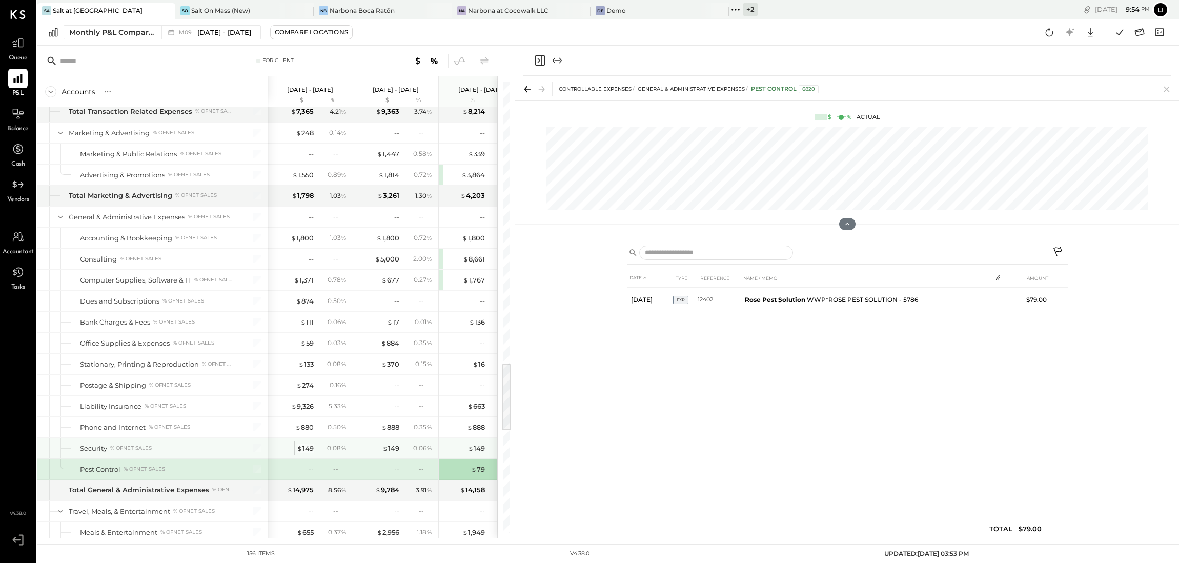
click at [306, 453] on div "$ 149" at bounding box center [305, 448] width 17 height 10
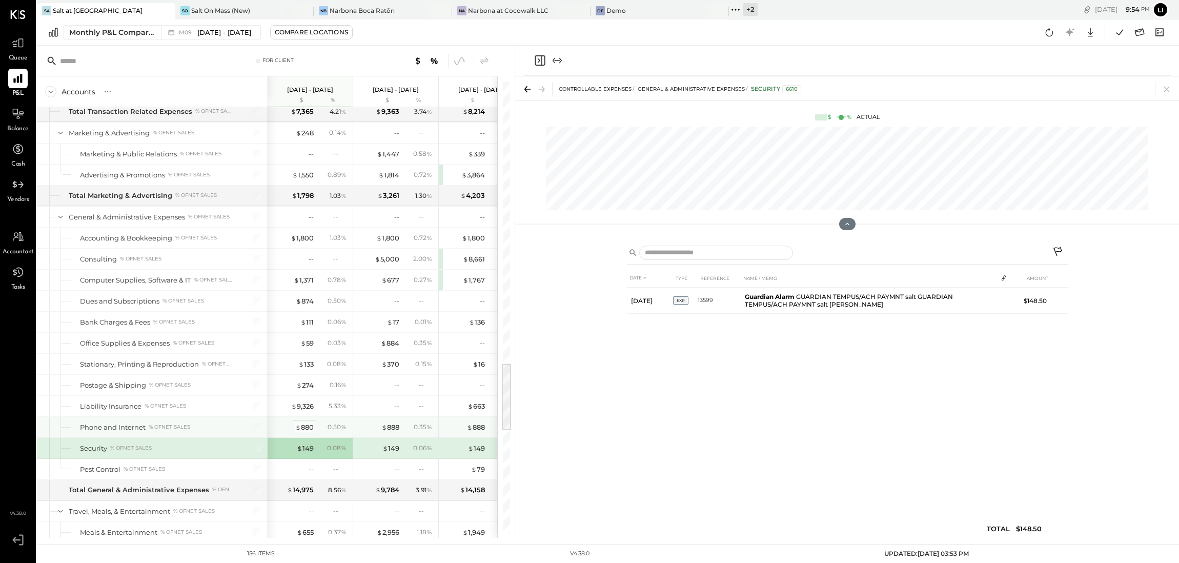
click at [306, 432] on div "$ 880" at bounding box center [304, 427] width 18 height 10
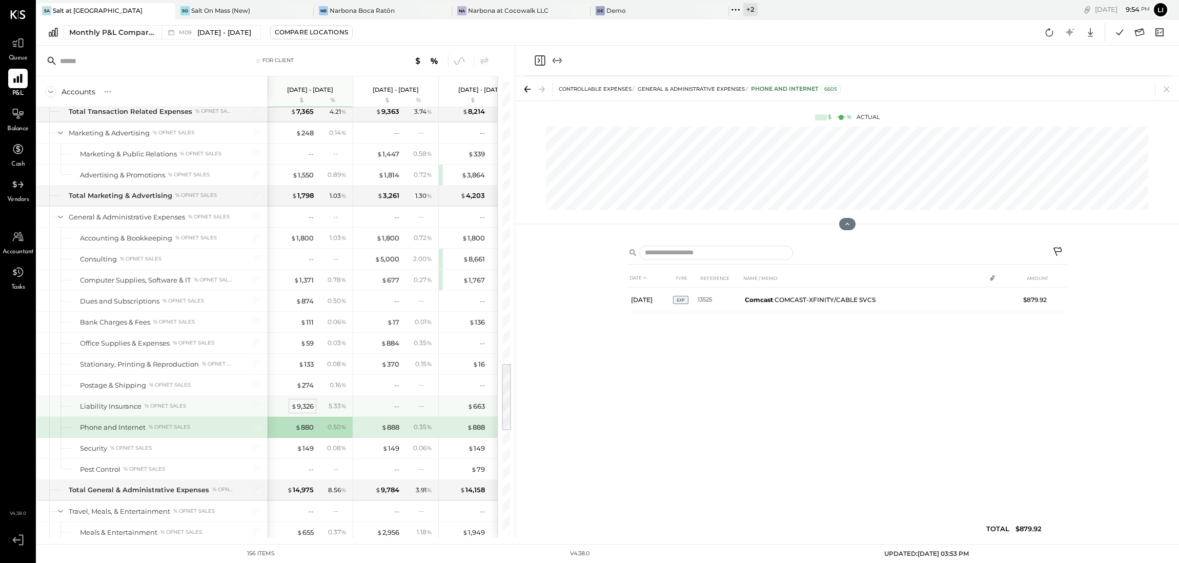
click at [311, 411] on div "$ 9,326" at bounding box center [302, 406] width 23 height 10
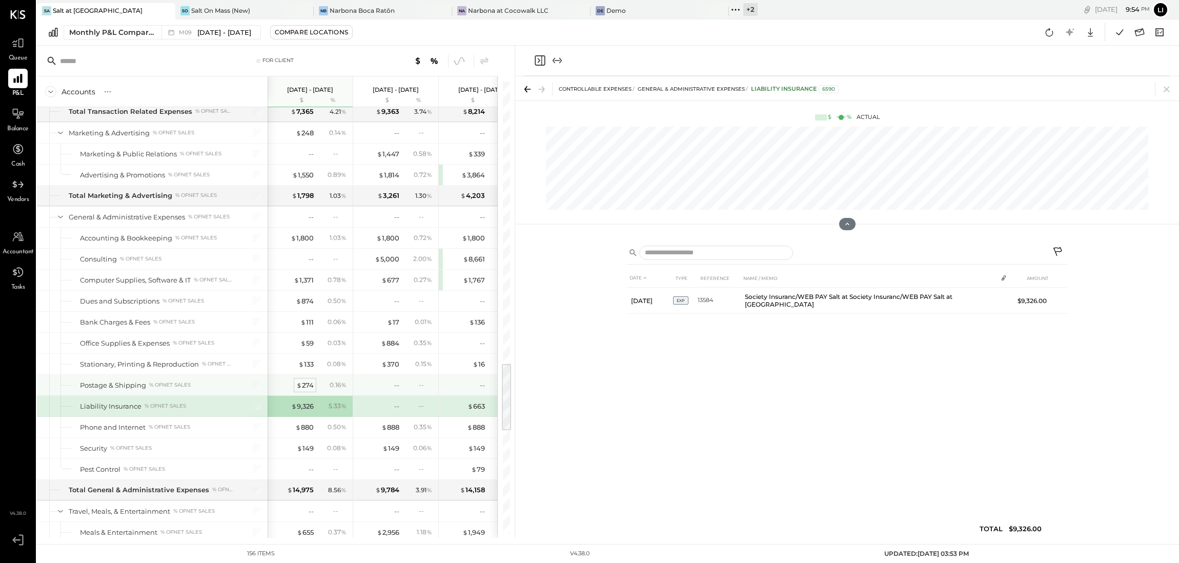
click at [309, 390] on div "$ 274" at bounding box center [304, 385] width 17 height 10
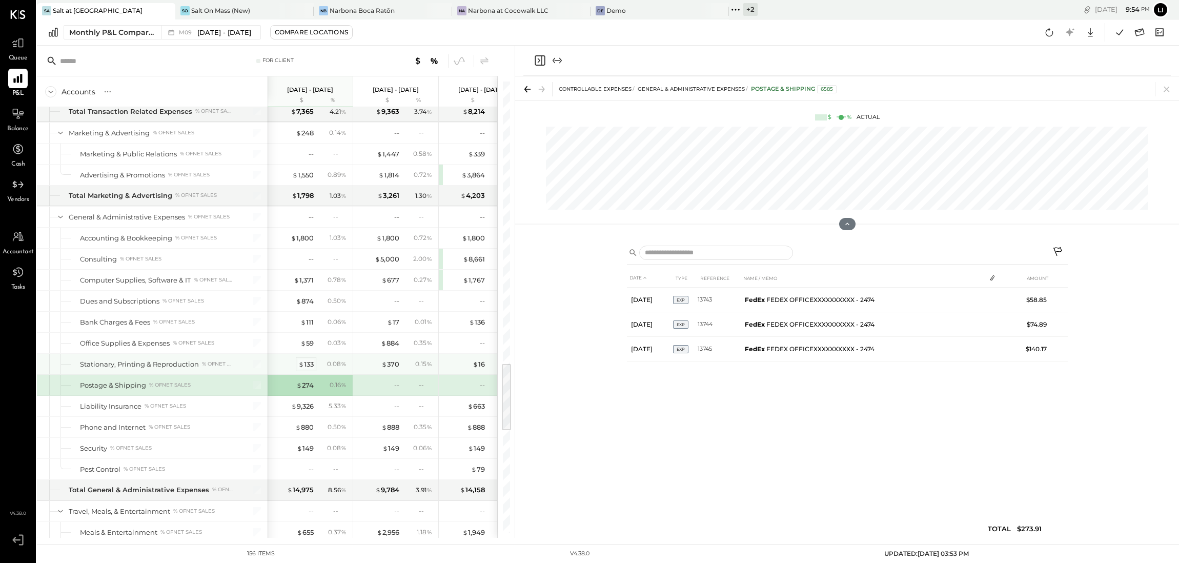
click at [309, 369] on div "$ 133" at bounding box center [305, 364] width 15 height 10
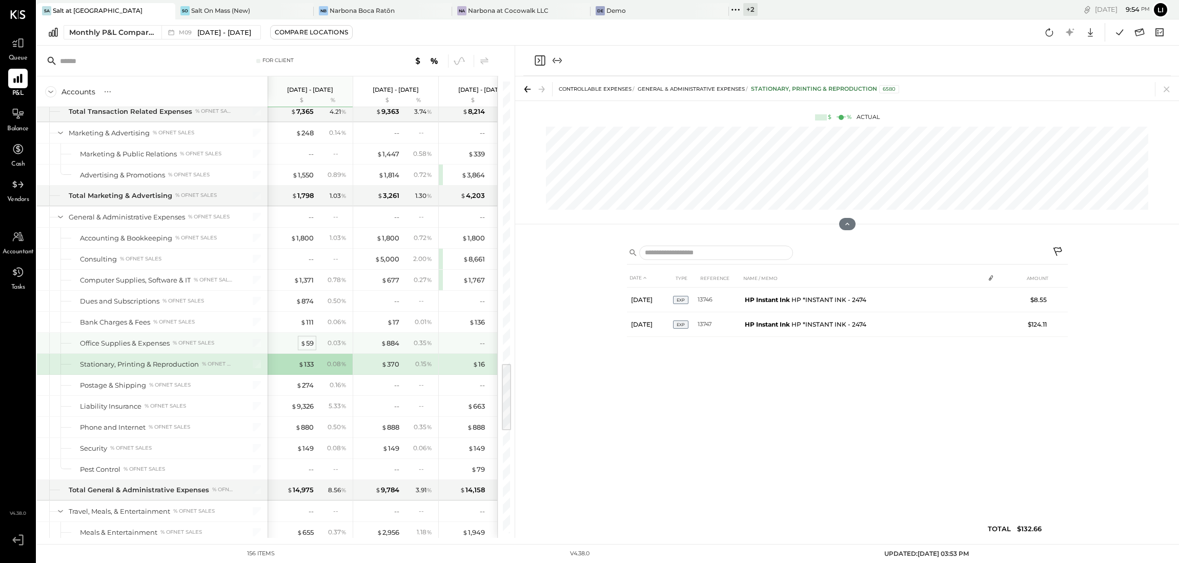
click at [310, 348] on div "$ 59" at bounding box center [306, 343] width 13 height 10
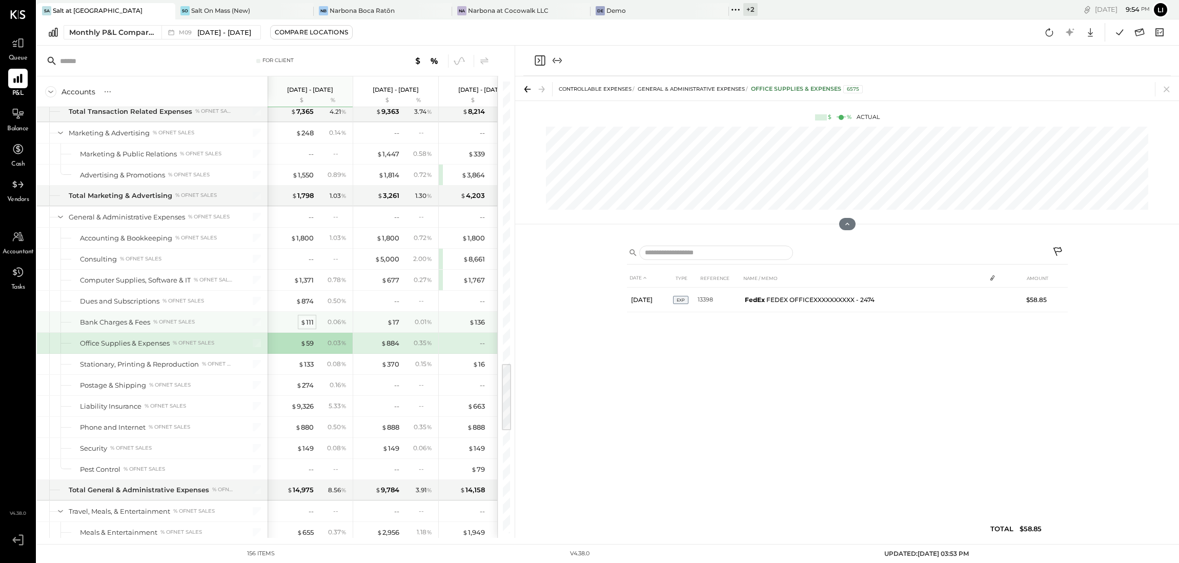
click at [310, 327] on div "$ 111" at bounding box center [306, 322] width 13 height 10
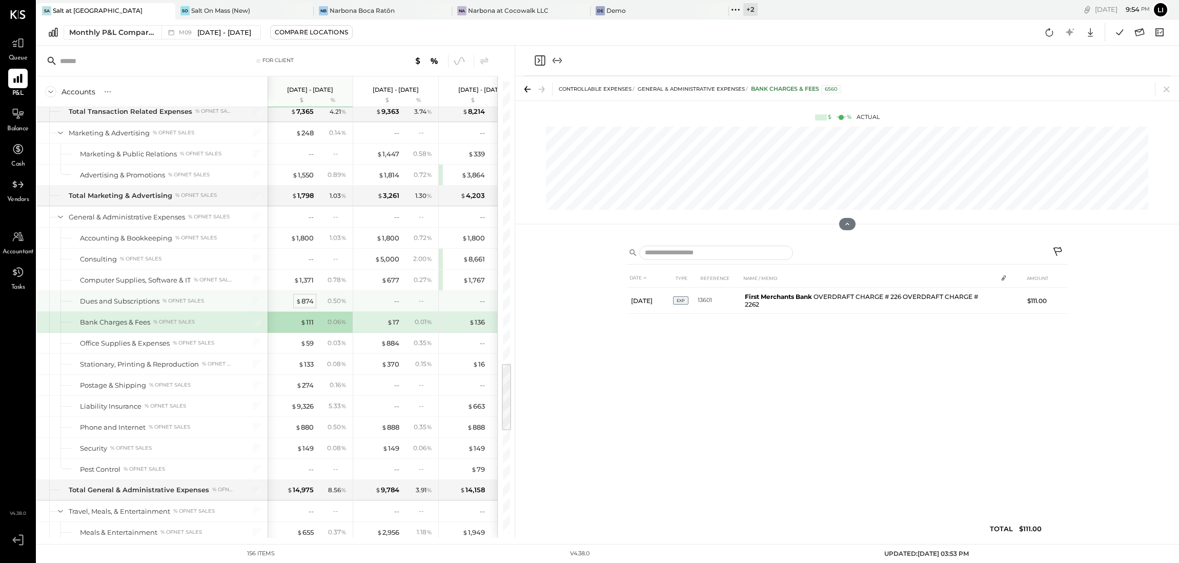
click at [308, 306] on div "$ 874" at bounding box center [305, 301] width 18 height 10
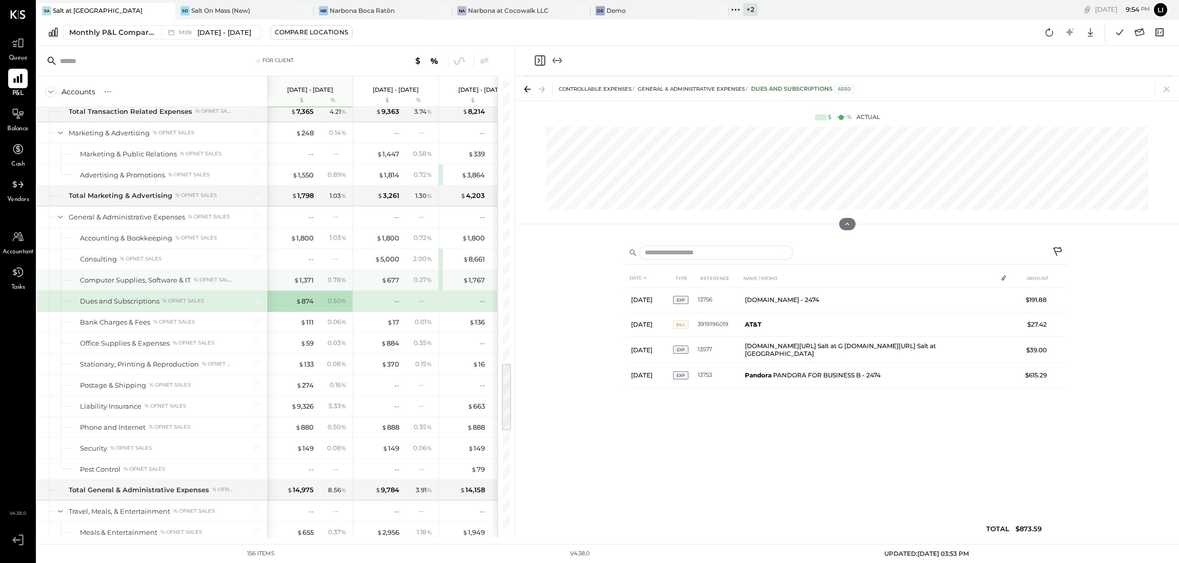
click at [308, 290] on div "$ 1,371 0.78 %" at bounding box center [311, 280] width 77 height 21
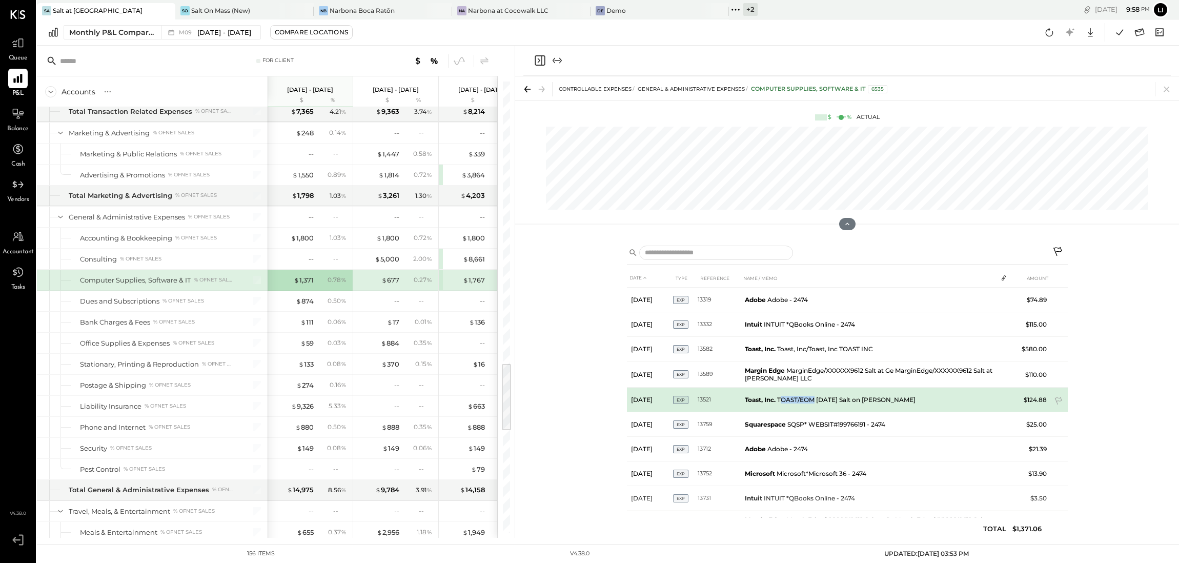
drag, startPoint x: 782, startPoint y: 399, endPoint x: 816, endPoint y: 402, distance: 34.5
click at [816, 402] on td "Toast, Inc. TOAST/EOM Aug 31 Salt on Geist" at bounding box center [869, 399] width 256 height 25
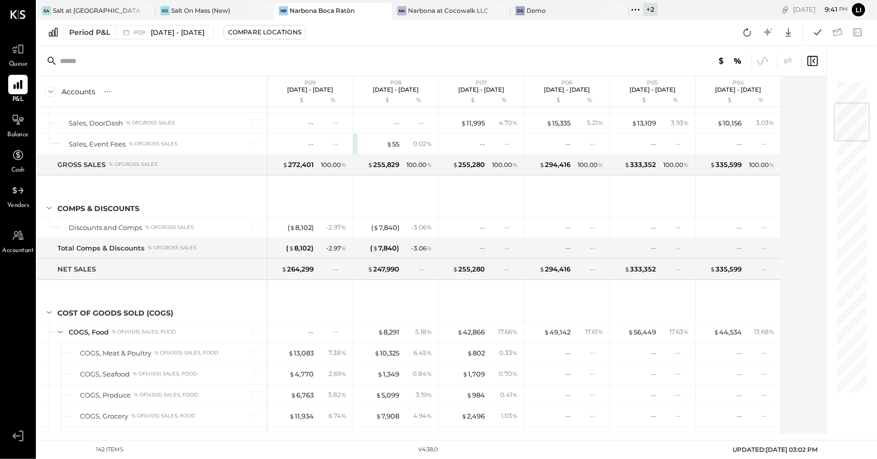
scroll to position [193, 0]
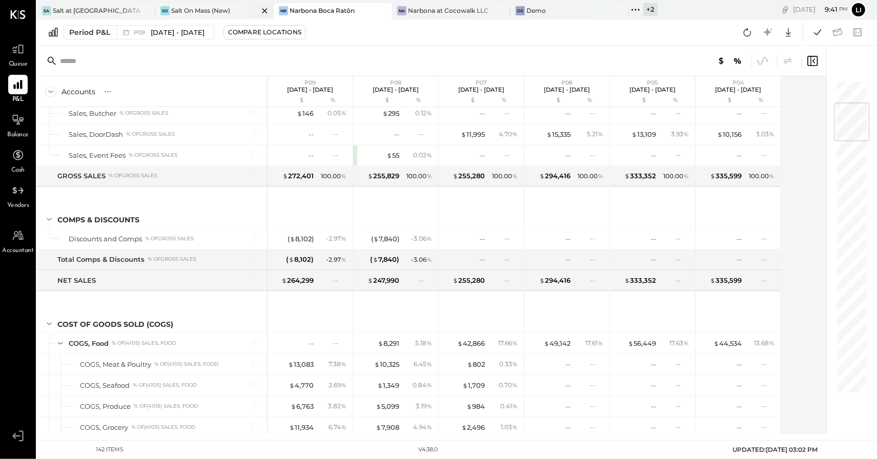
click at [180, 10] on div "Salt On Mass (New)" at bounding box center [200, 10] width 59 height 9
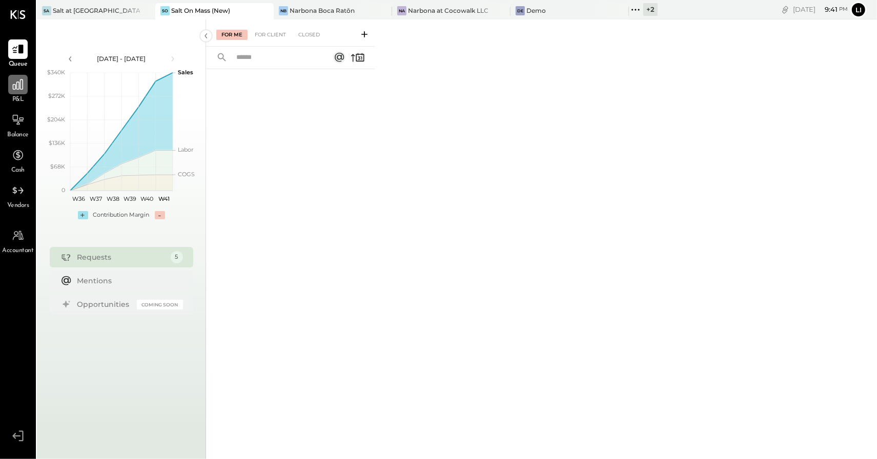
click at [14, 91] on div at bounding box center [17, 84] width 19 height 19
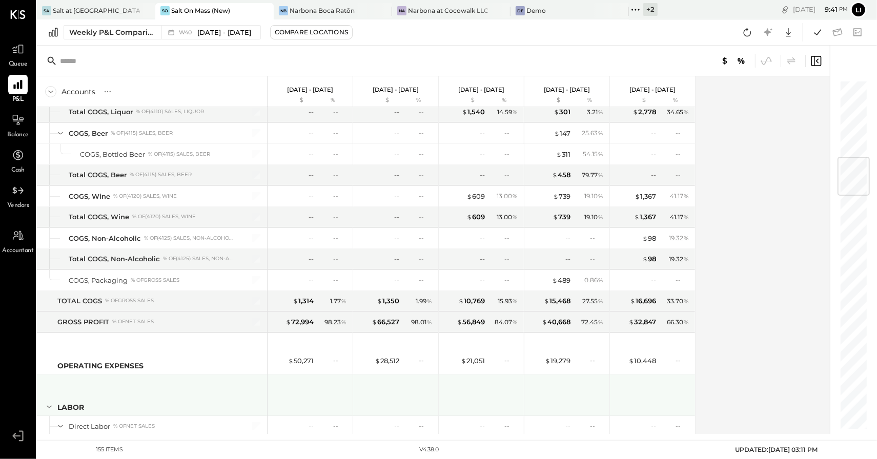
scroll to position [649, 0]
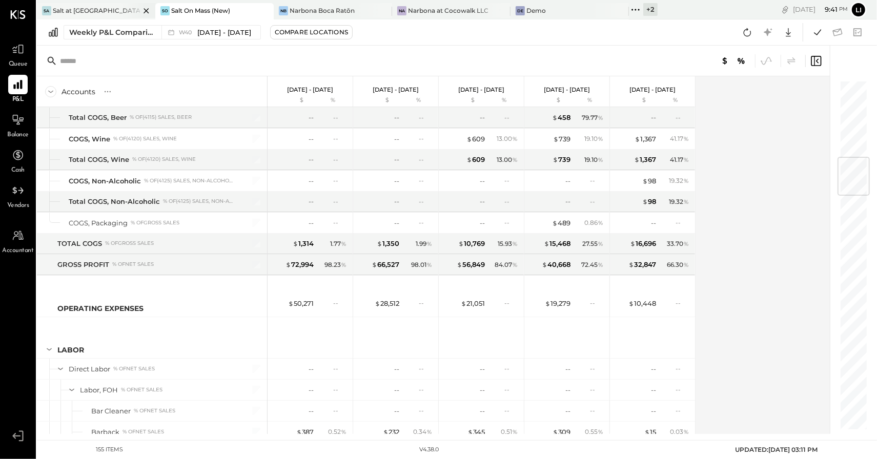
click at [93, 5] on div "Sa Salt at [GEOGRAPHIC_DATA]" at bounding box center [96, 11] width 118 height 16
